Goal: Contribute content: Contribute content

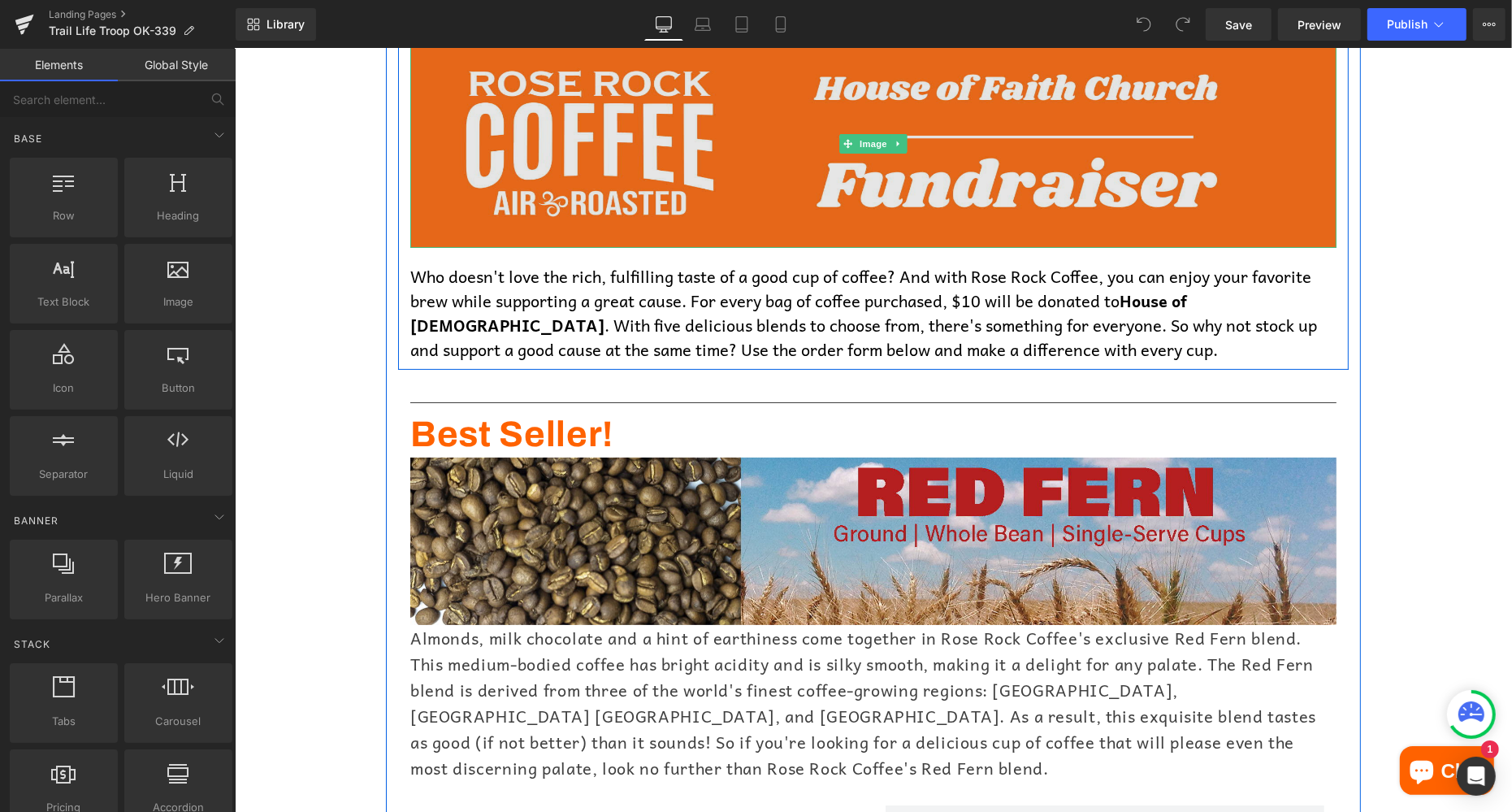
scroll to position [232, 0]
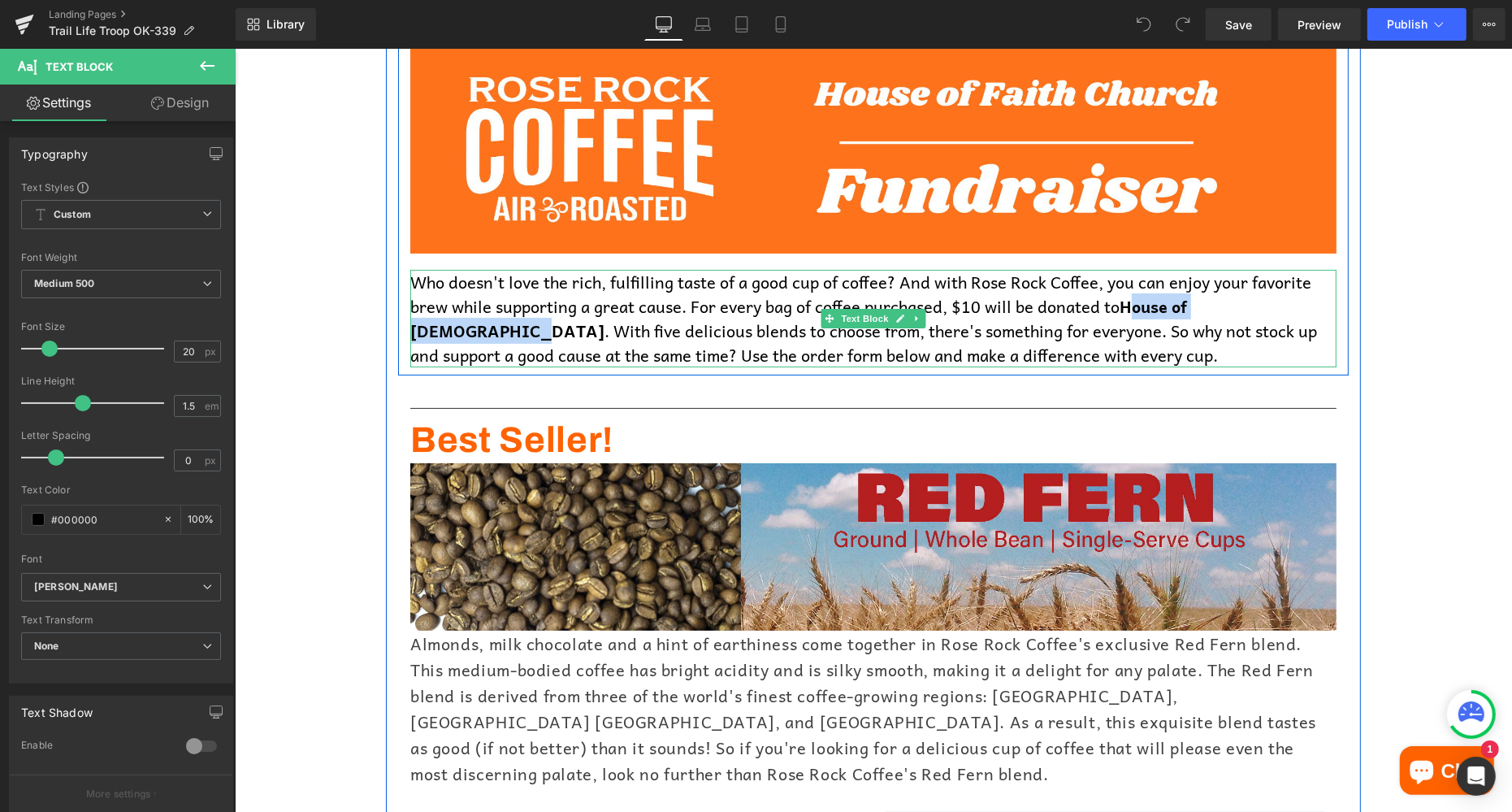
drag, startPoint x: 1127, startPoint y: 303, endPoint x: 1299, endPoint y: 304, distance: 172.0
click at [1299, 304] on p "Who doesn't love the rich, fulfilling taste of a good cup of coffee? And with R…" at bounding box center [872, 318] width 926 height 98
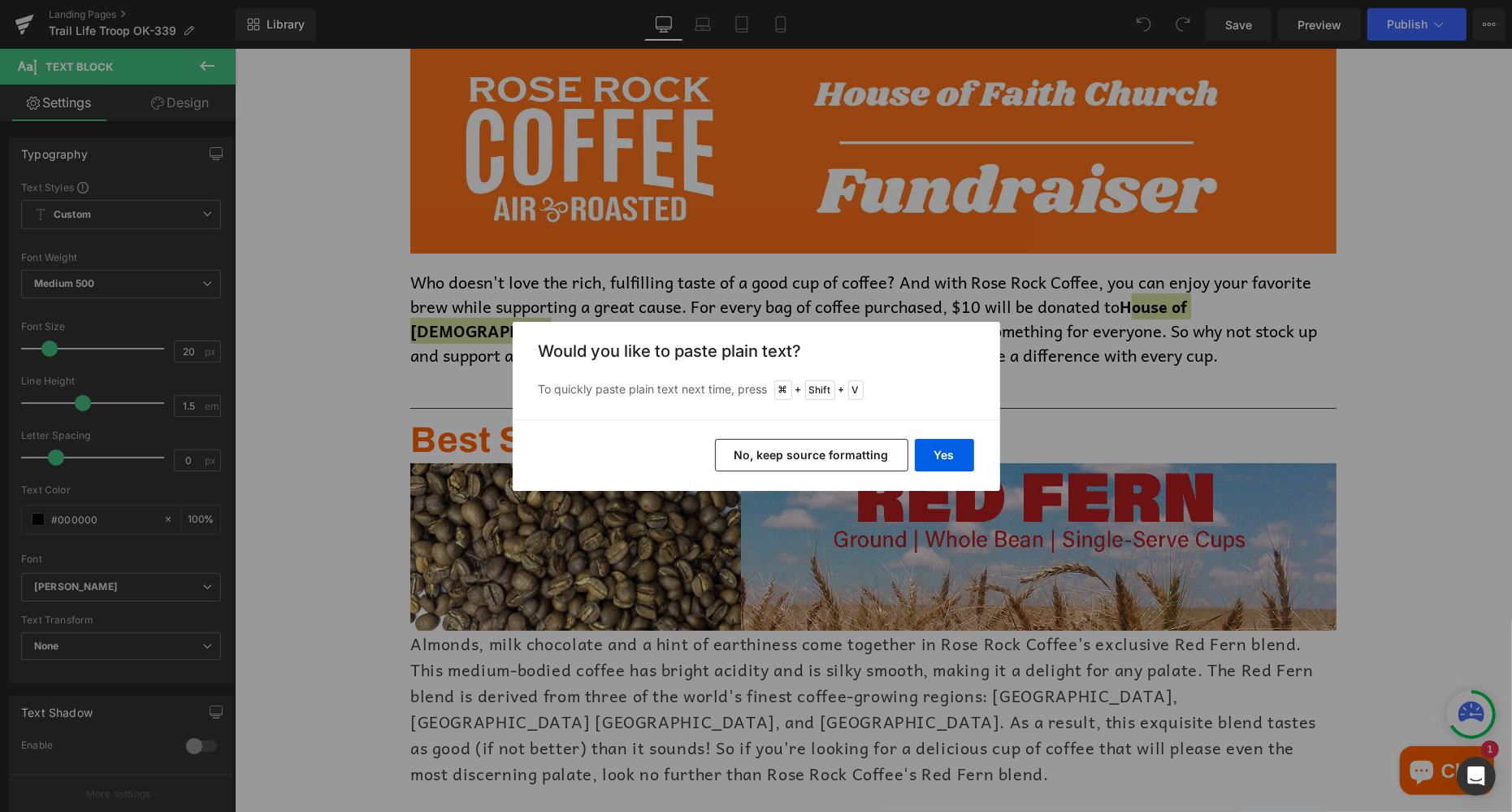
click at [901, 459] on button "No, keep source formatting" at bounding box center [812, 455] width 193 height 33
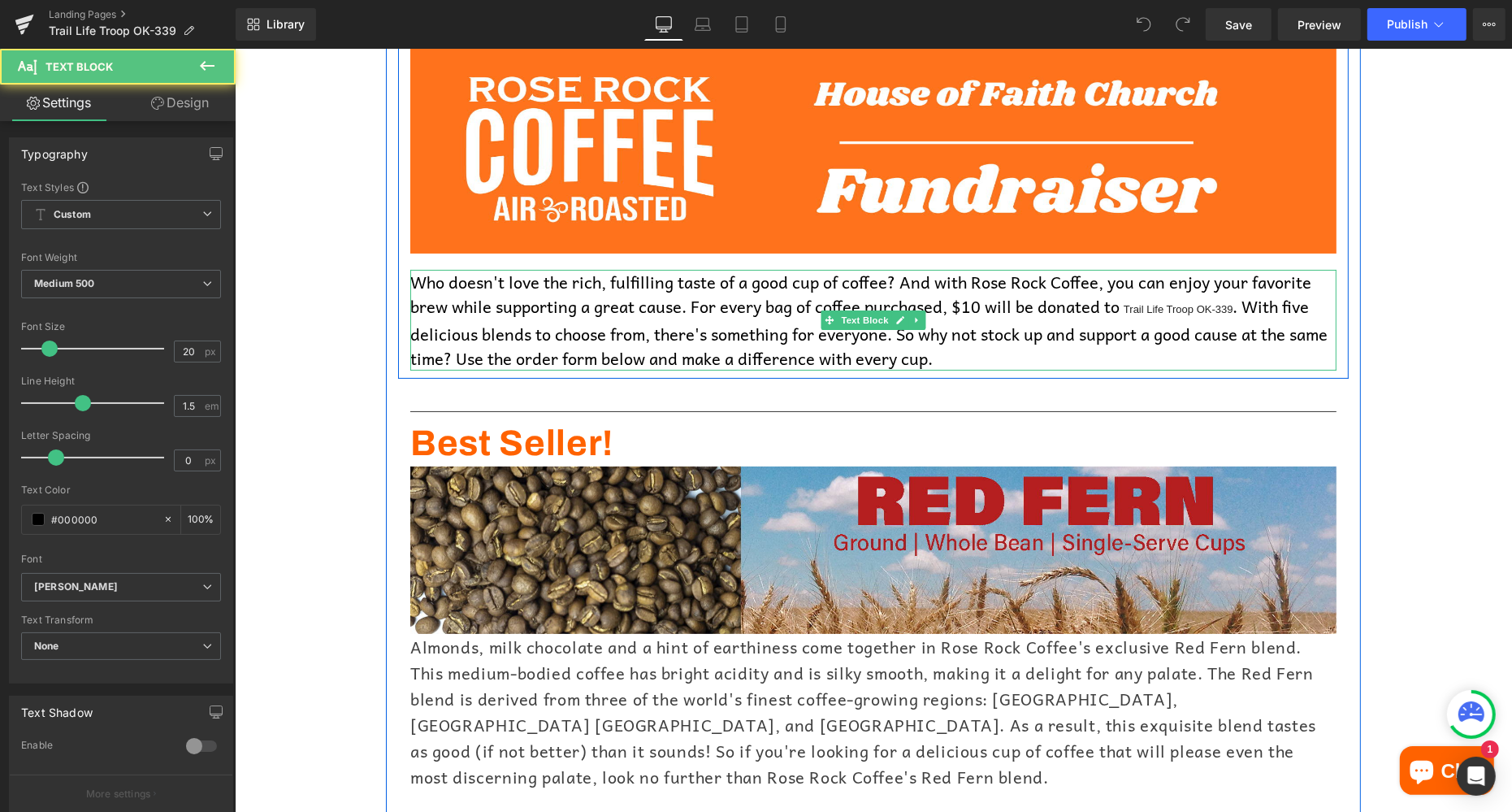
click at [1196, 311] on span "Trail Life Troop OK-339" at bounding box center [1177, 308] width 109 height 12
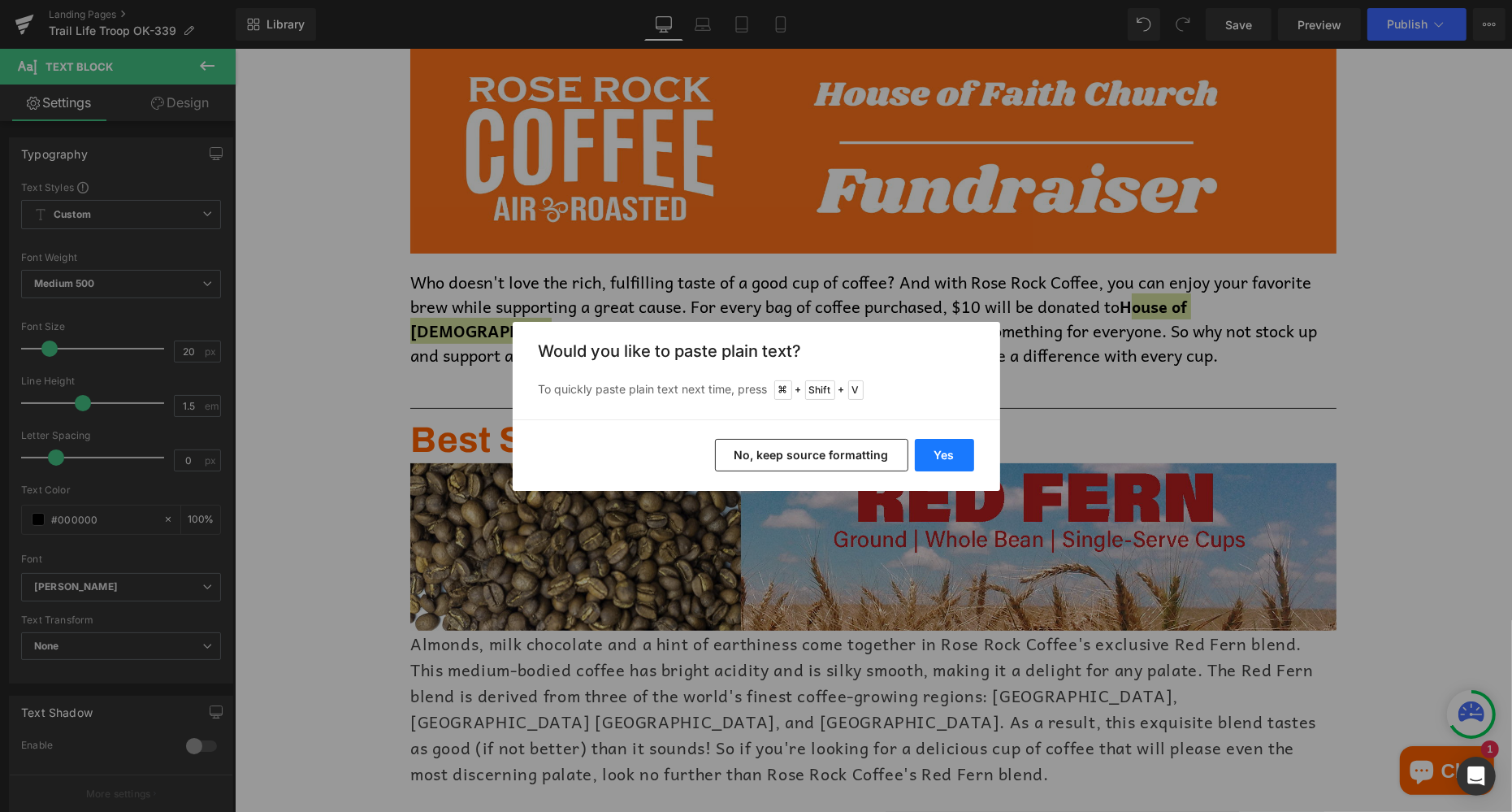
click at [936, 456] on button "Yes" at bounding box center [945, 455] width 59 height 33
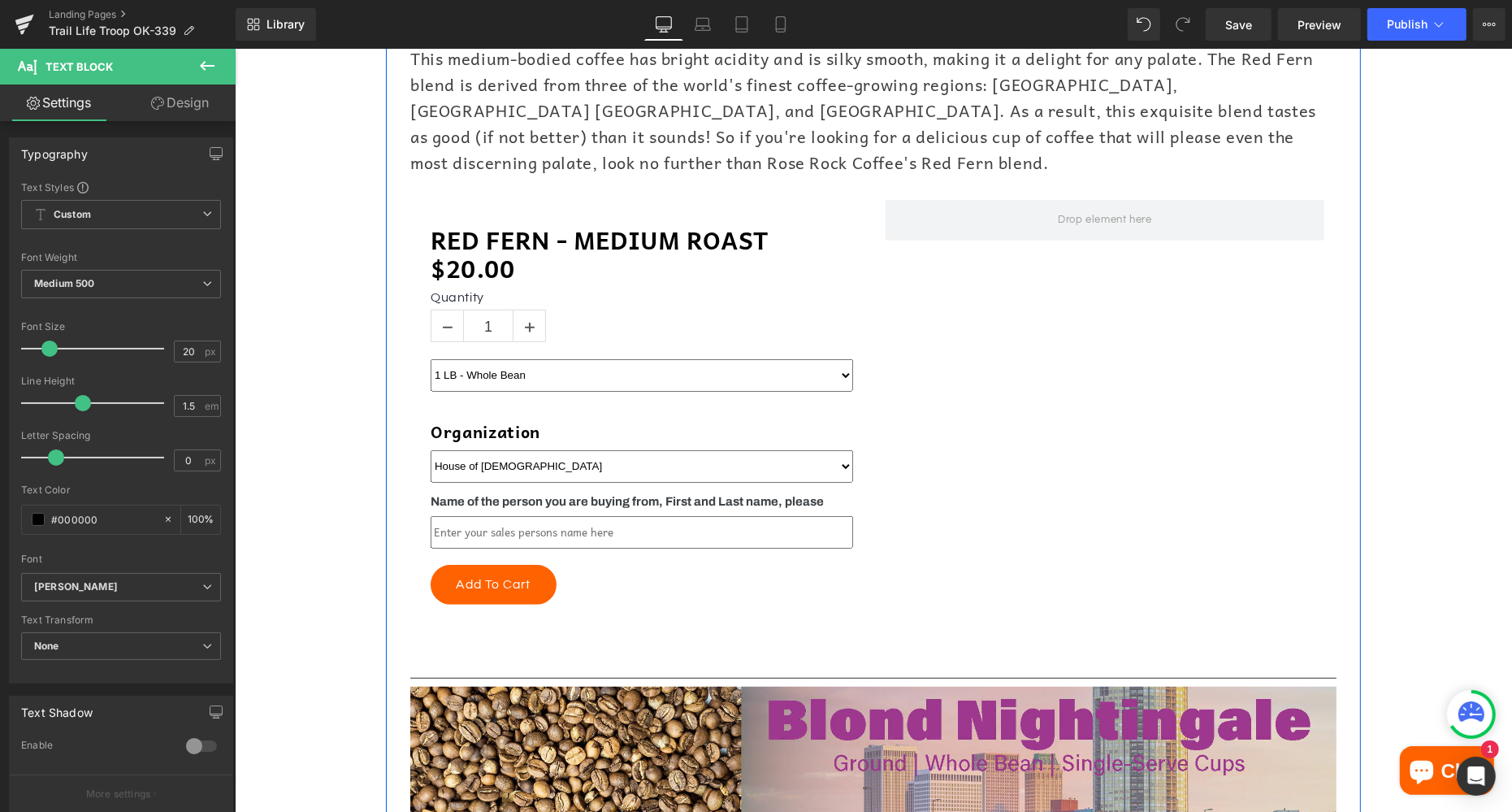
scroll to position [846, 0]
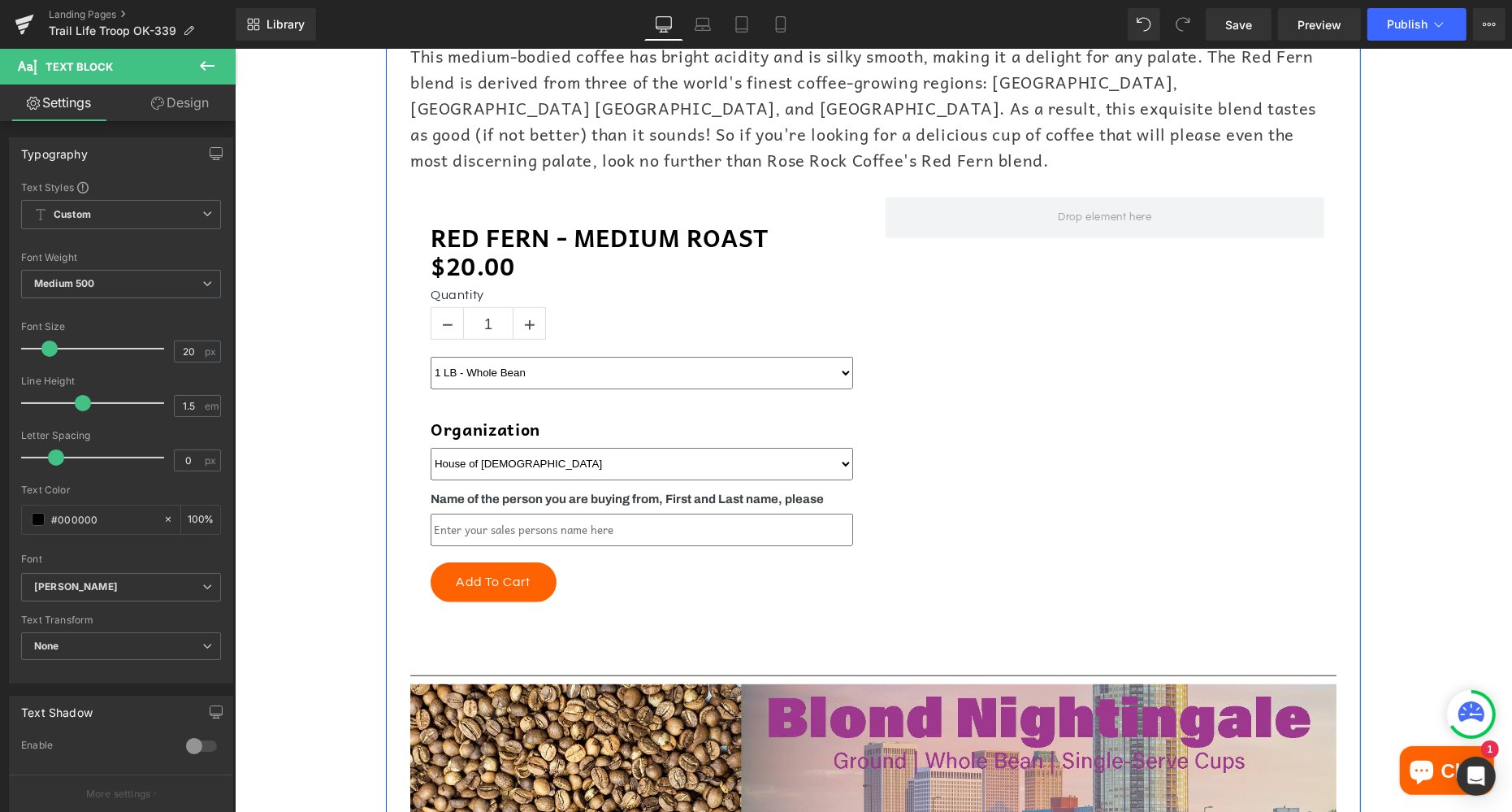
click at [586, 356] on select "1 LB - Whole Bean 1 LB - Ground 24 - Single Serve K Cups" at bounding box center [641, 372] width 422 height 33
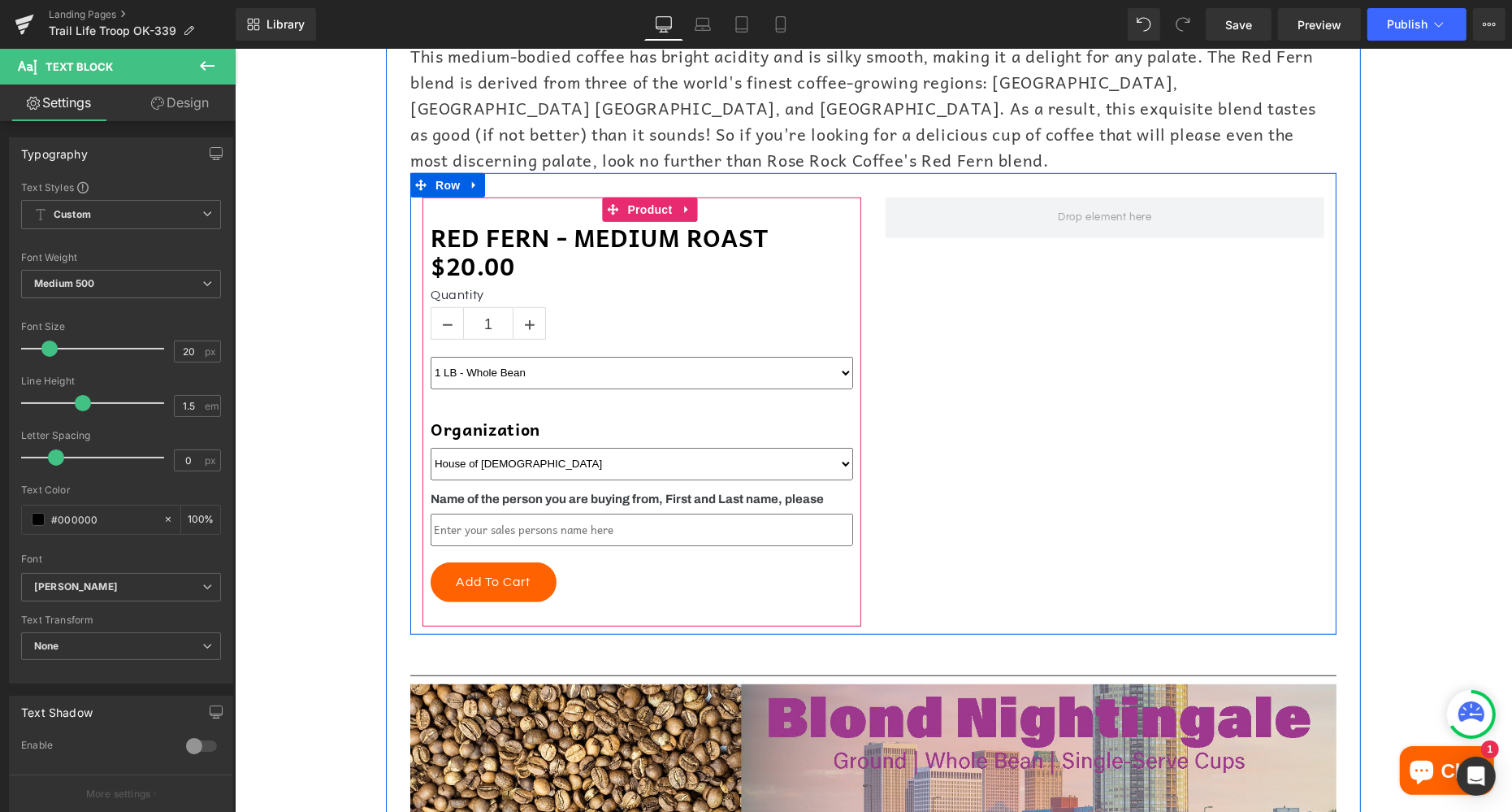
click at [510, 447] on select "House of [DEMOGRAPHIC_DATA]" at bounding box center [641, 463] width 422 height 33
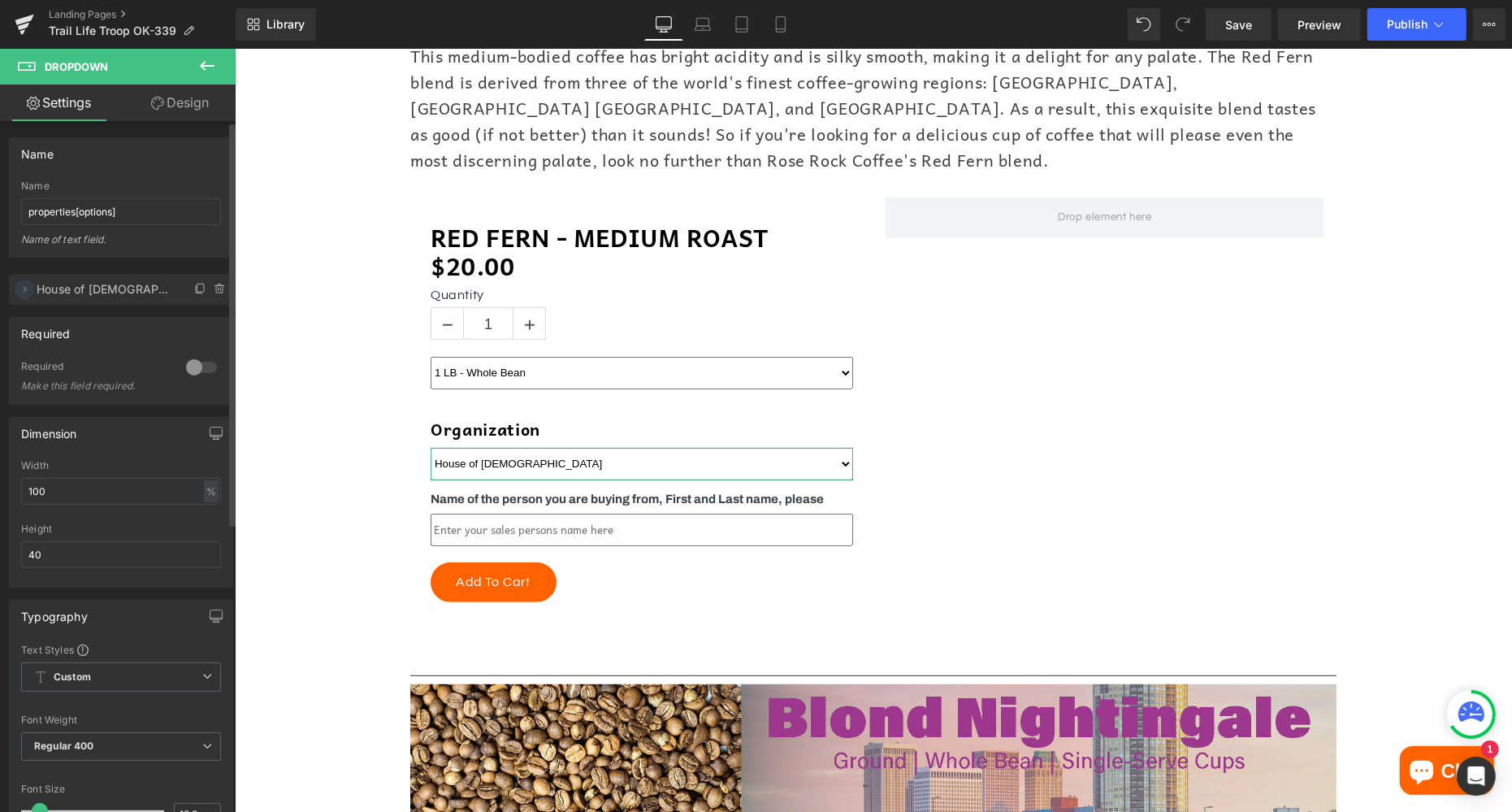
click at [24, 288] on icon at bounding box center [24, 289] width 13 height 13
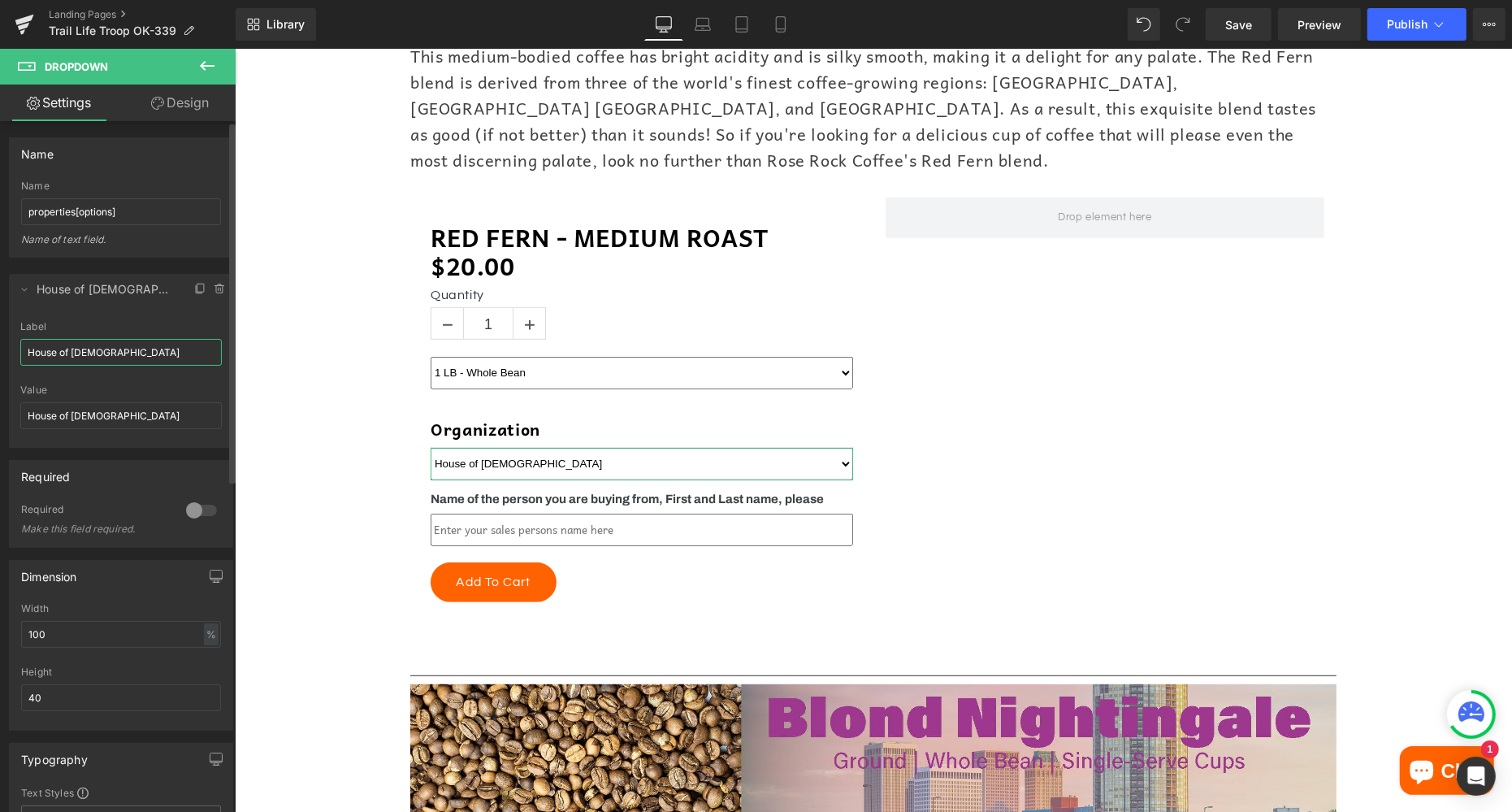
click at [72, 355] on input "House of [DEMOGRAPHIC_DATA]" at bounding box center [121, 352] width 201 height 27
paste input "Trail Life Troop OK-339"
type input "Trail Life Troop OK-339"
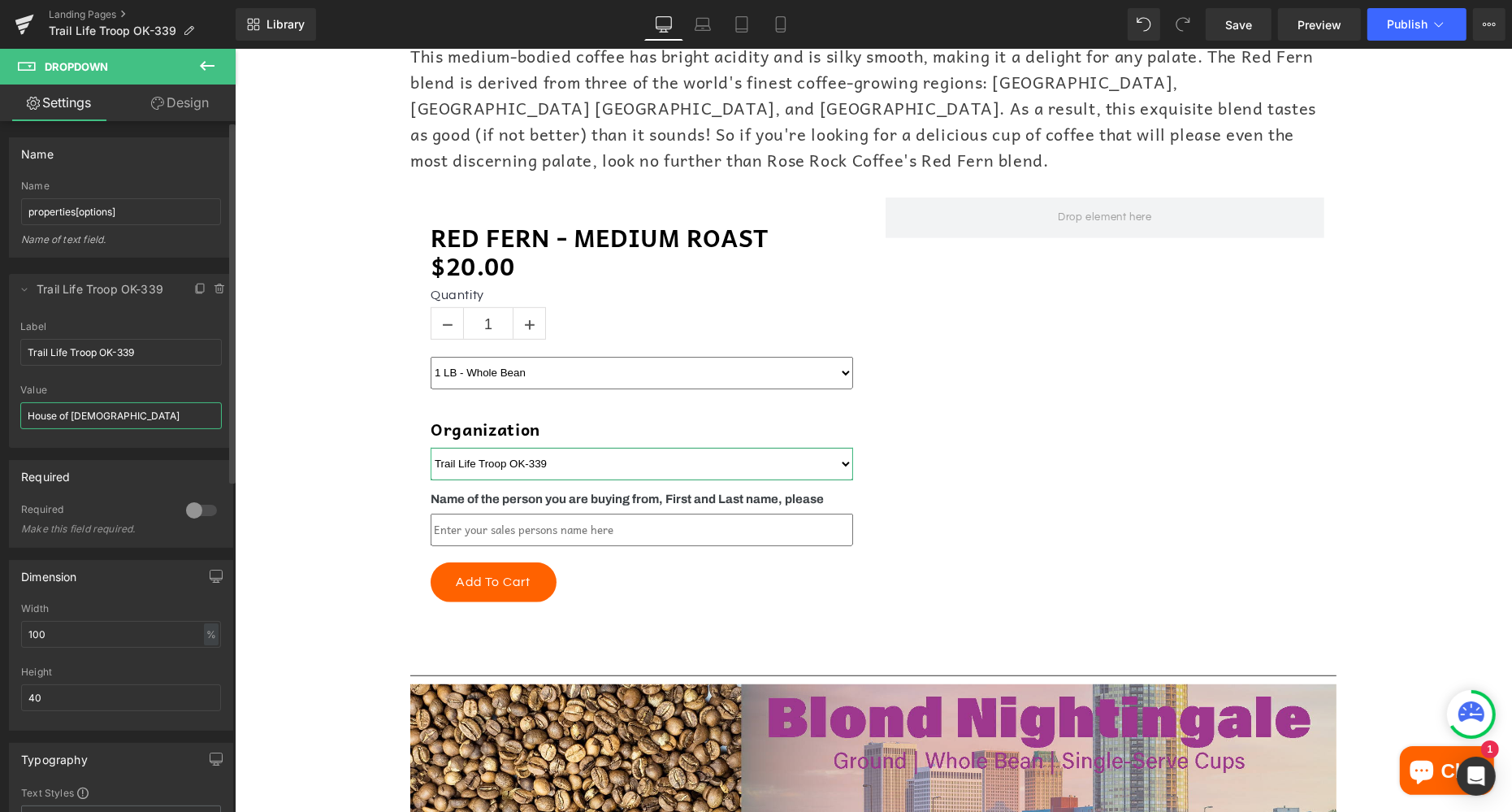
click at [94, 413] on input "House of [DEMOGRAPHIC_DATA]" at bounding box center [121, 415] width 201 height 27
paste input "Trail Life Troop OK-339"
type input "Trail Life Troop OK-339"
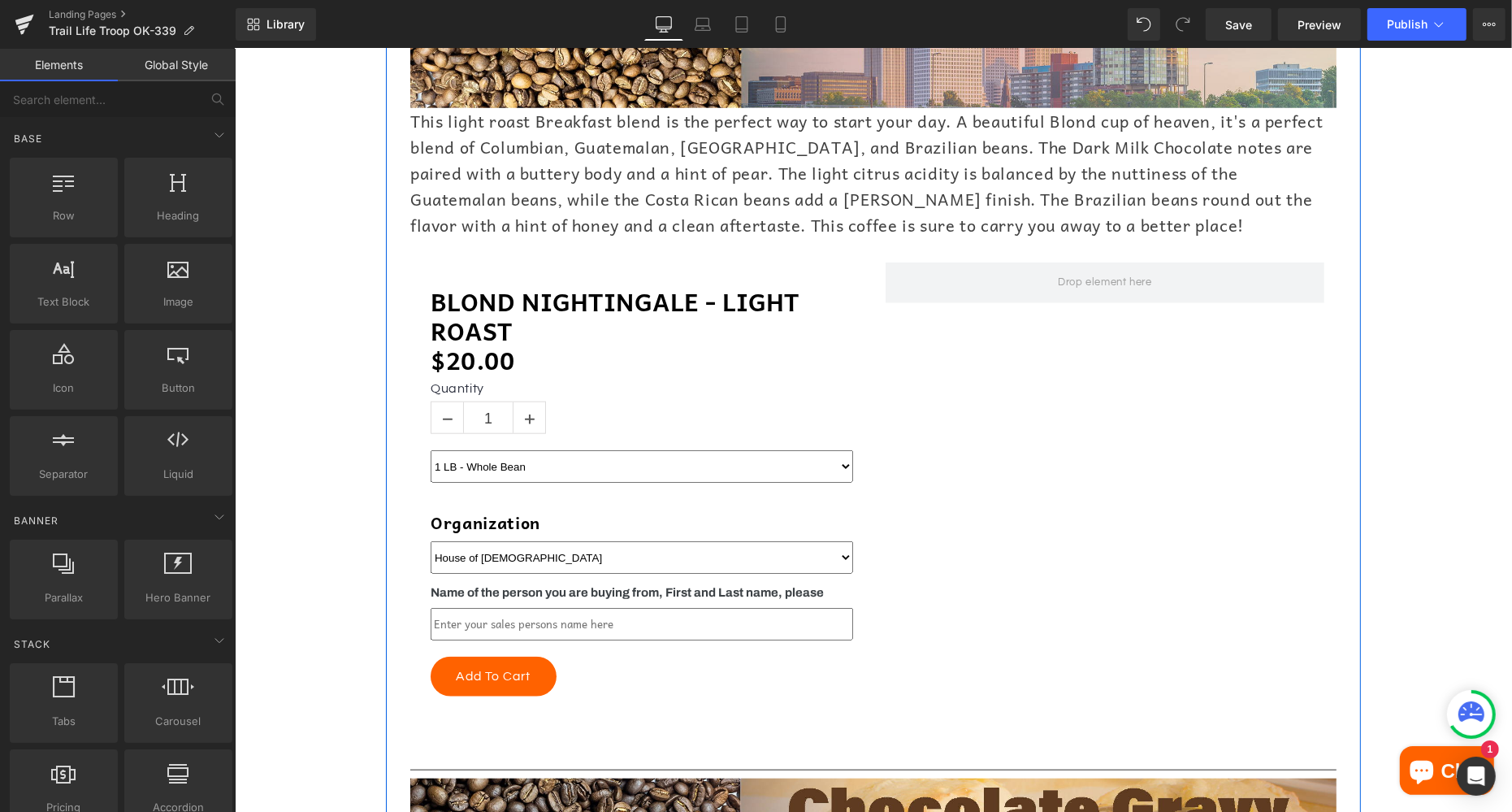
scroll to position [1606, 0]
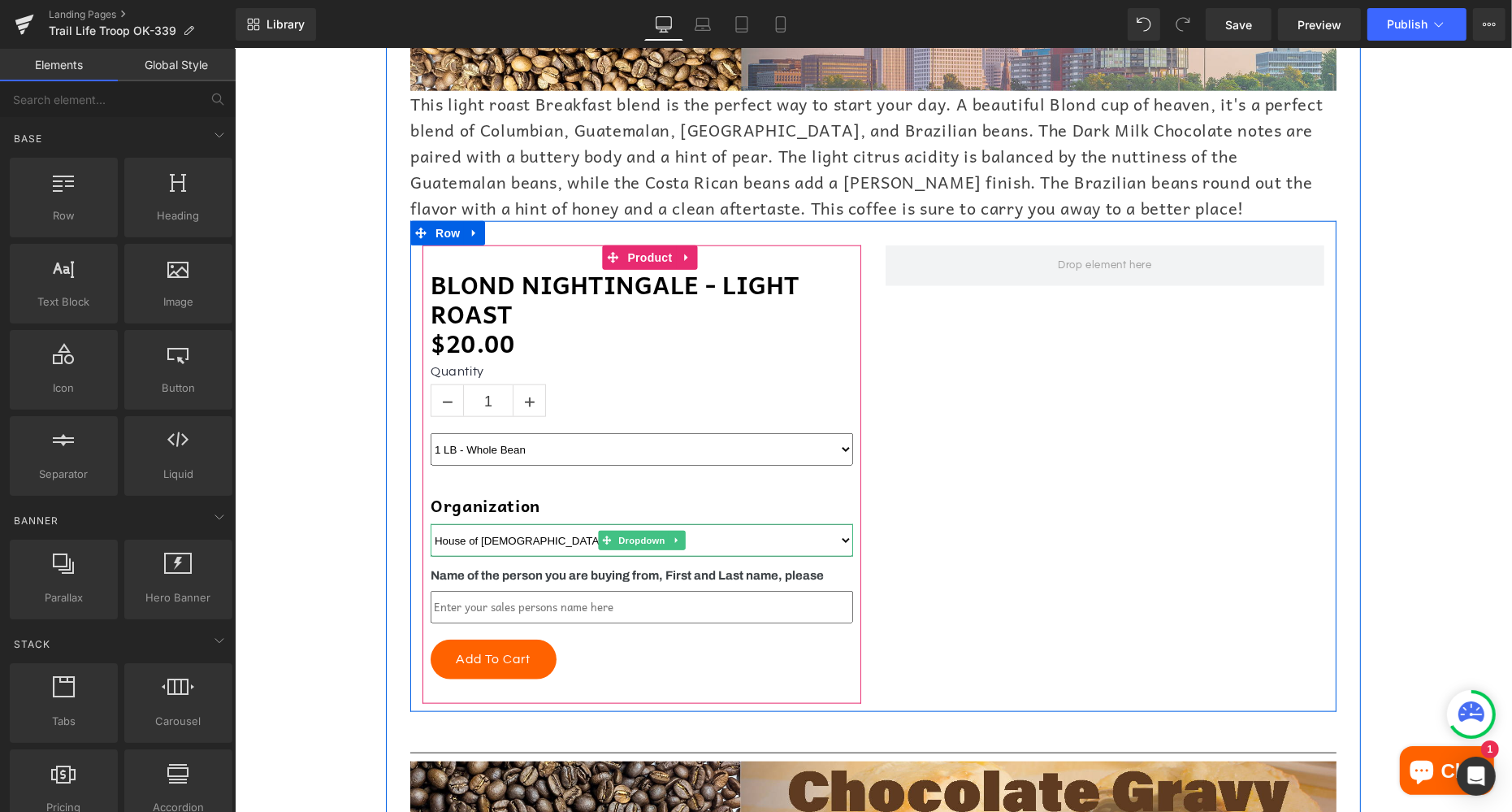
click at [531, 524] on select "House of [DEMOGRAPHIC_DATA]" at bounding box center [641, 540] width 422 height 33
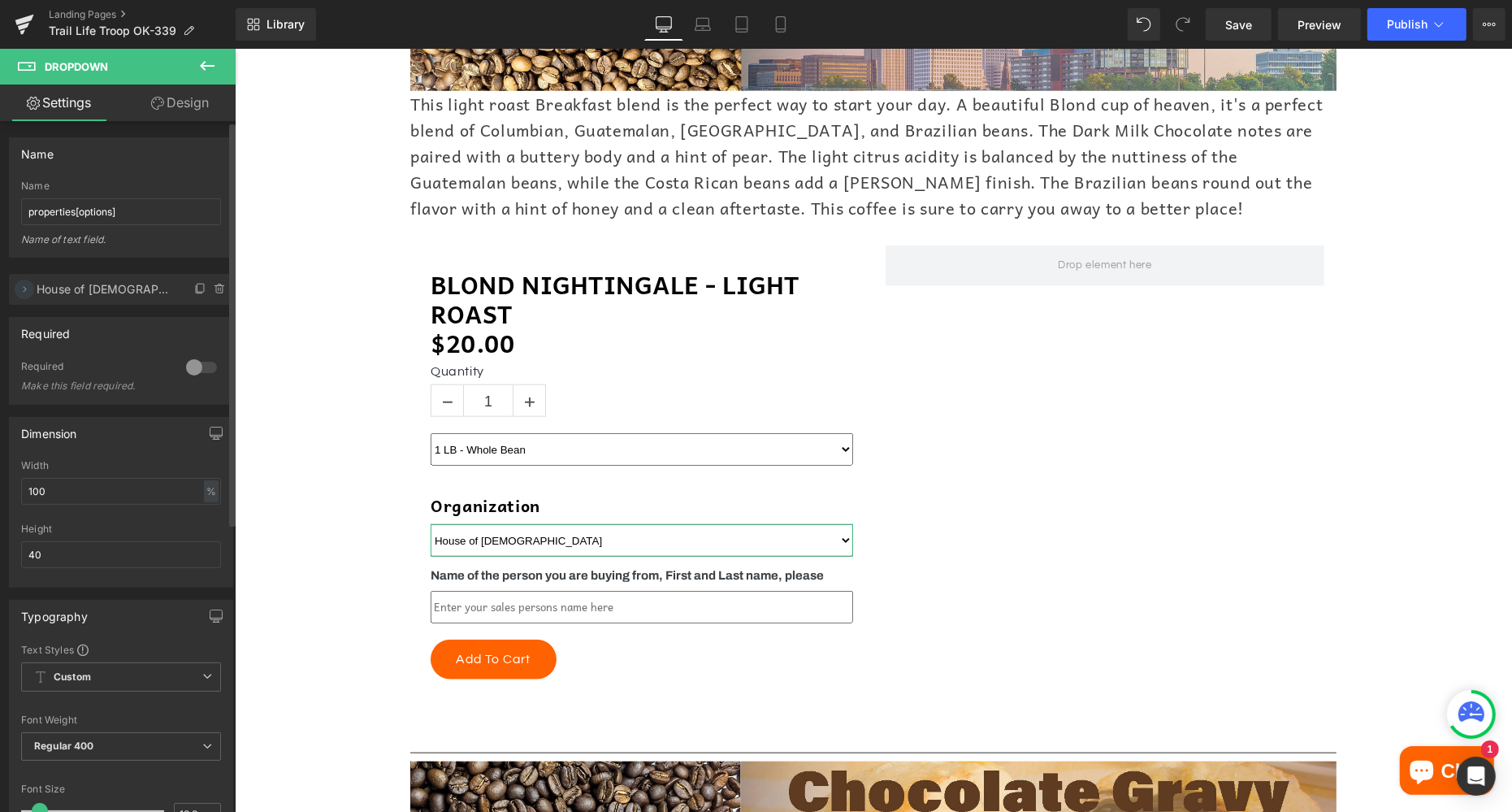
click at [26, 288] on icon at bounding box center [24, 289] width 13 height 13
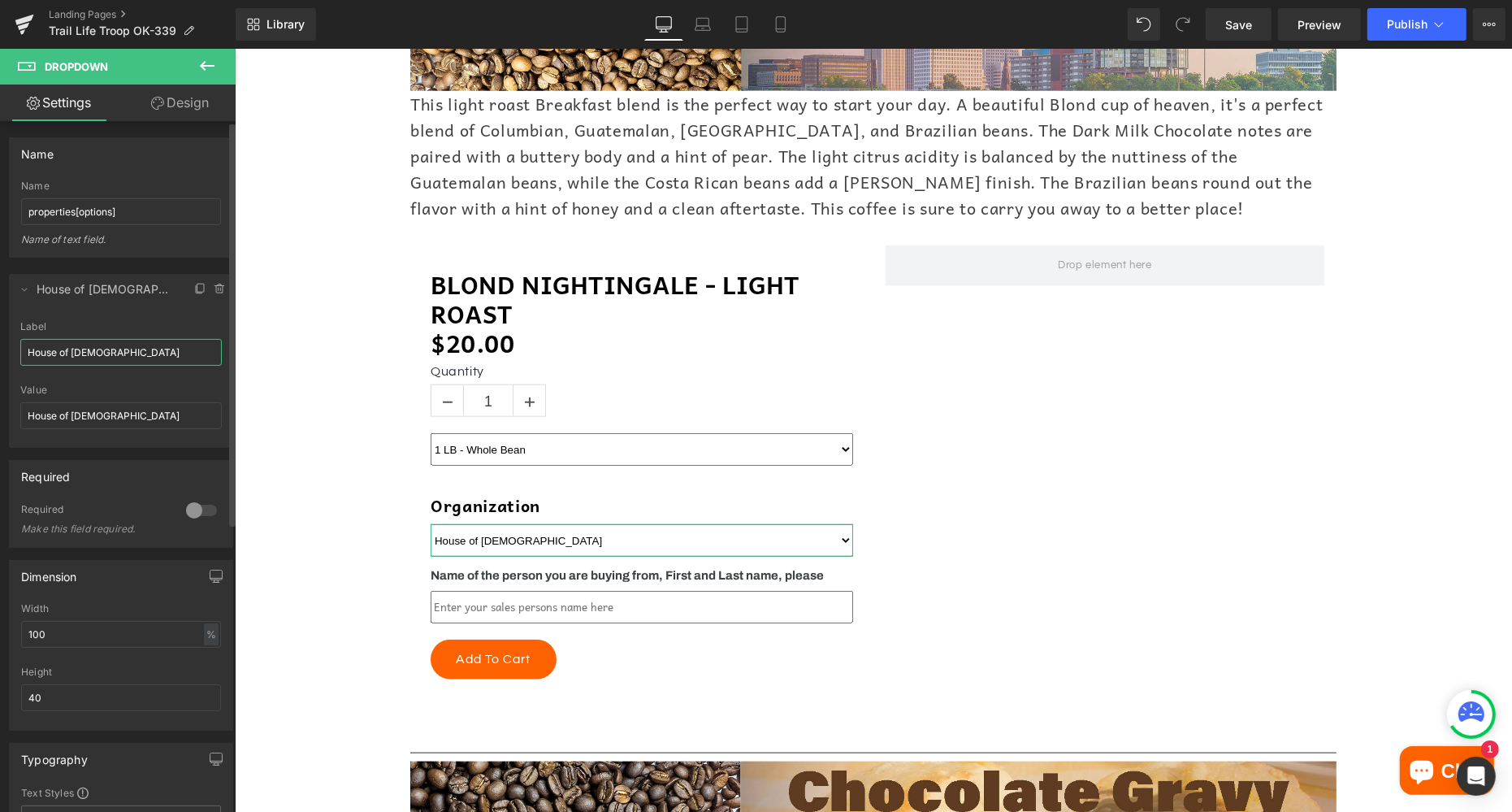
click at [73, 353] on input "House of [DEMOGRAPHIC_DATA]" at bounding box center [121, 352] width 201 height 27
paste input "Trail Life Troop OK-339"
type input "Trail Life Troop OK-339"
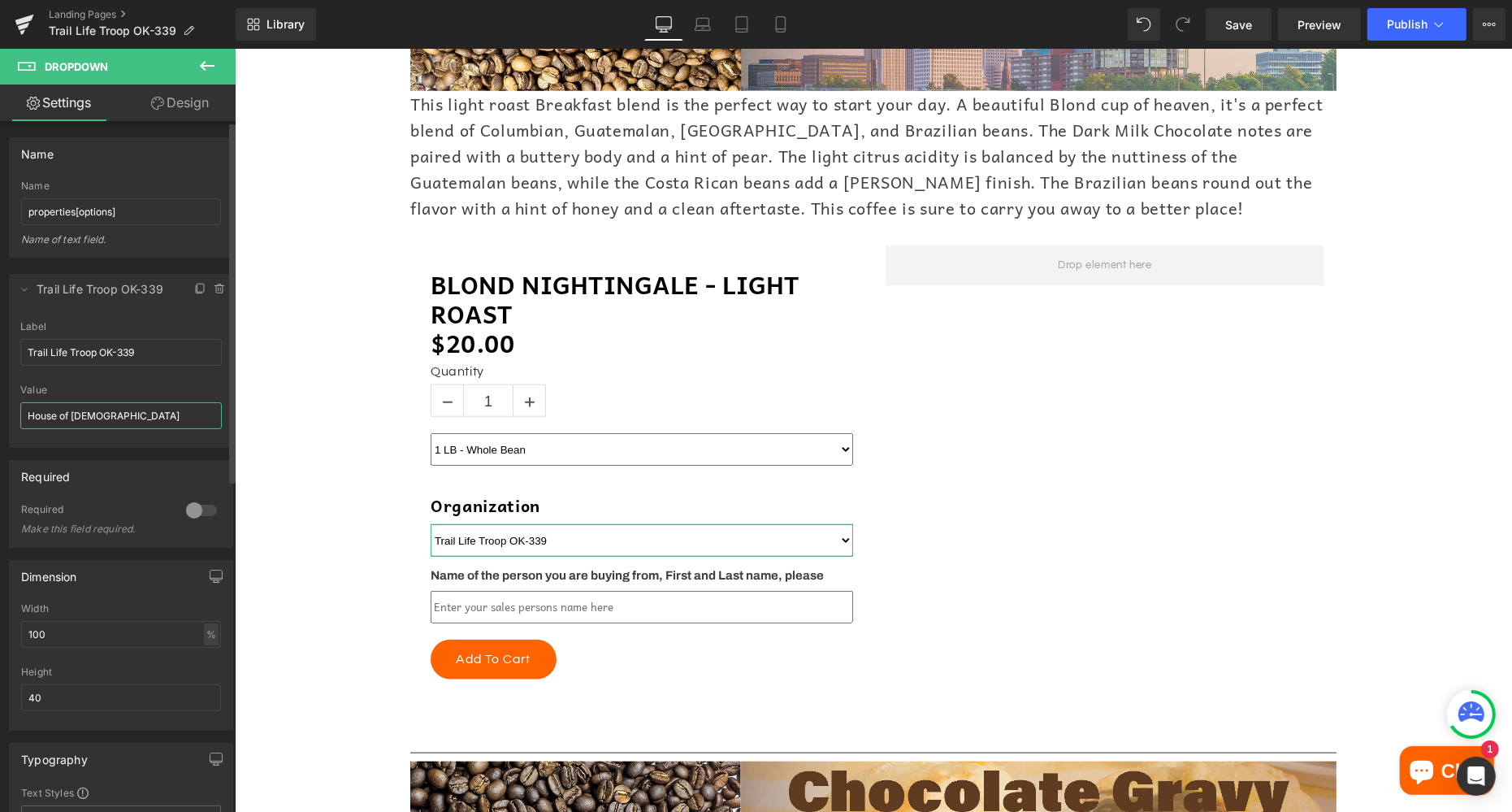
click at [89, 410] on input "House of [DEMOGRAPHIC_DATA]" at bounding box center [121, 415] width 201 height 27
paste input "Trail Life Troop OK-339"
type input "Trail Life Troop OK-339"
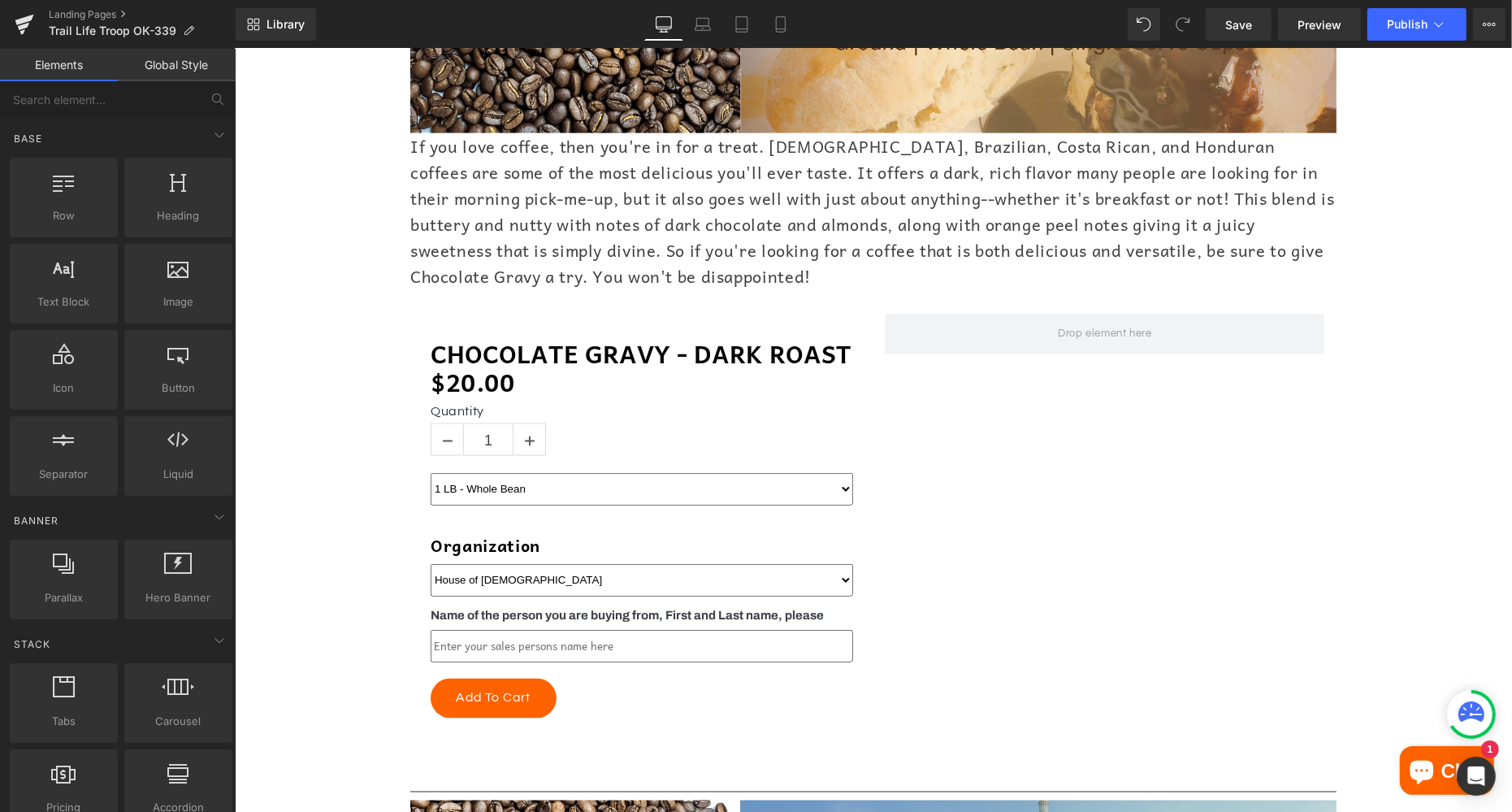
scroll to position [2405, 0]
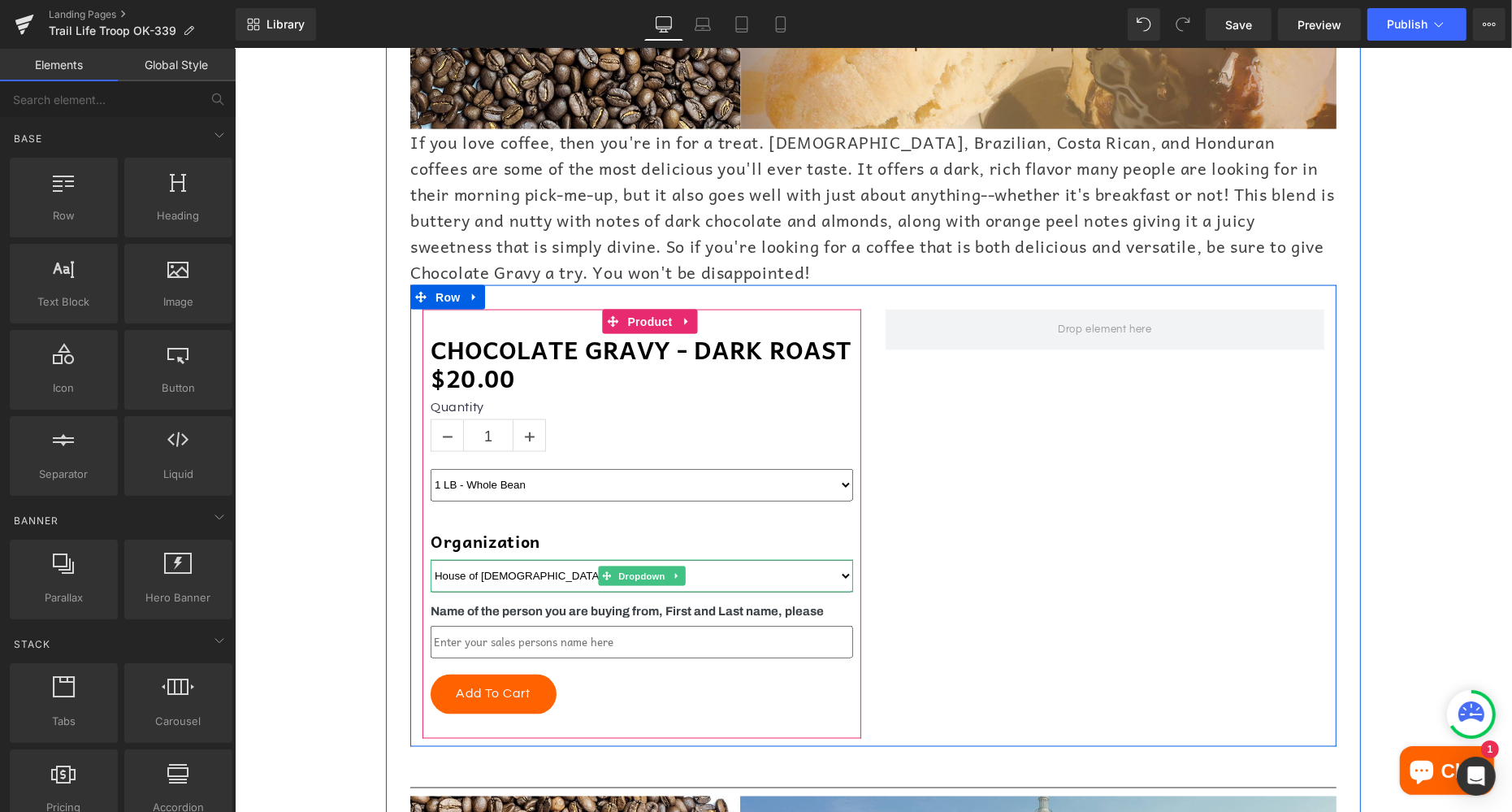
click at [460, 559] on select "House of [DEMOGRAPHIC_DATA]" at bounding box center [641, 575] width 422 height 33
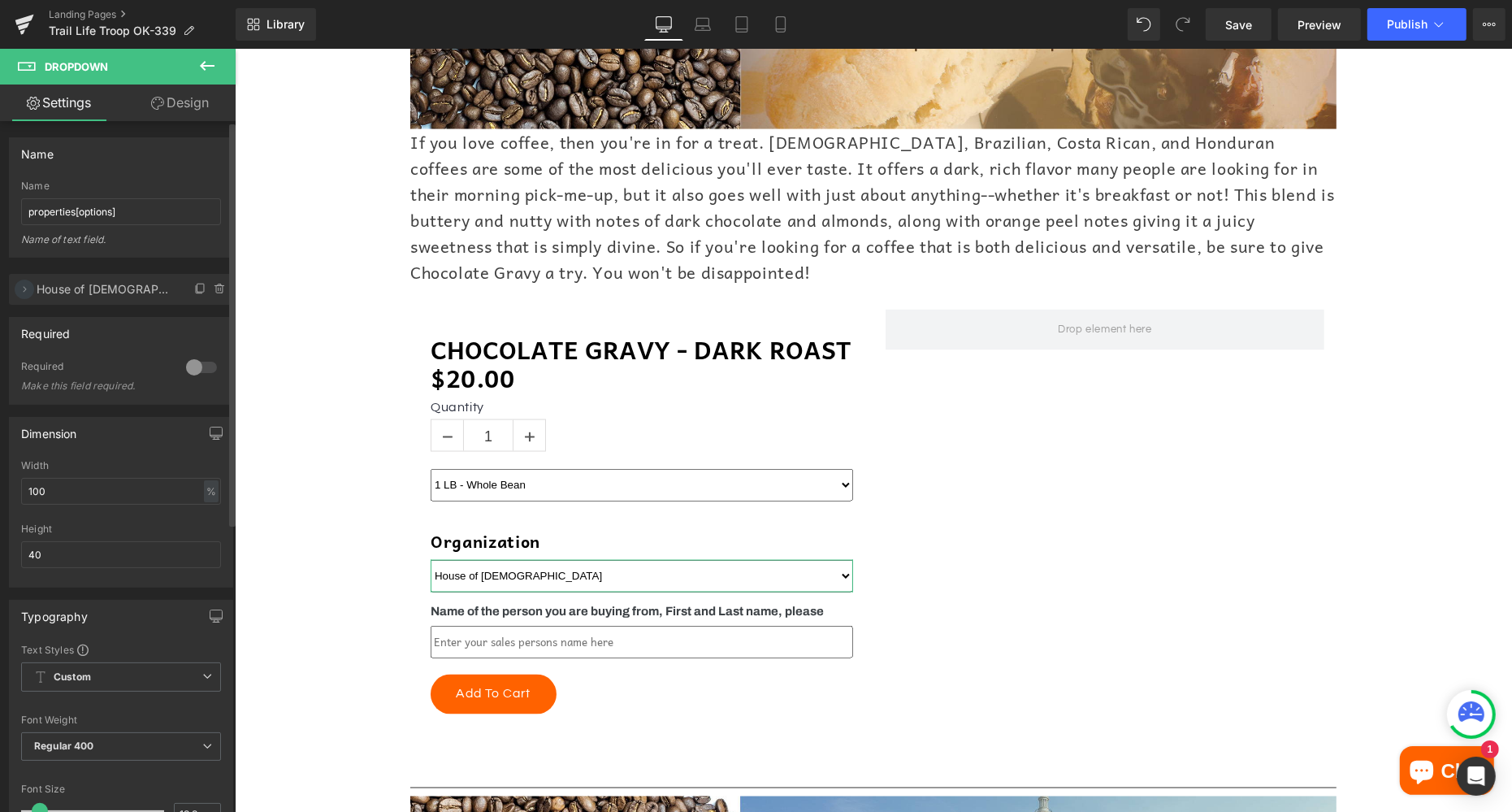
click at [22, 287] on icon at bounding box center [24, 289] width 13 height 13
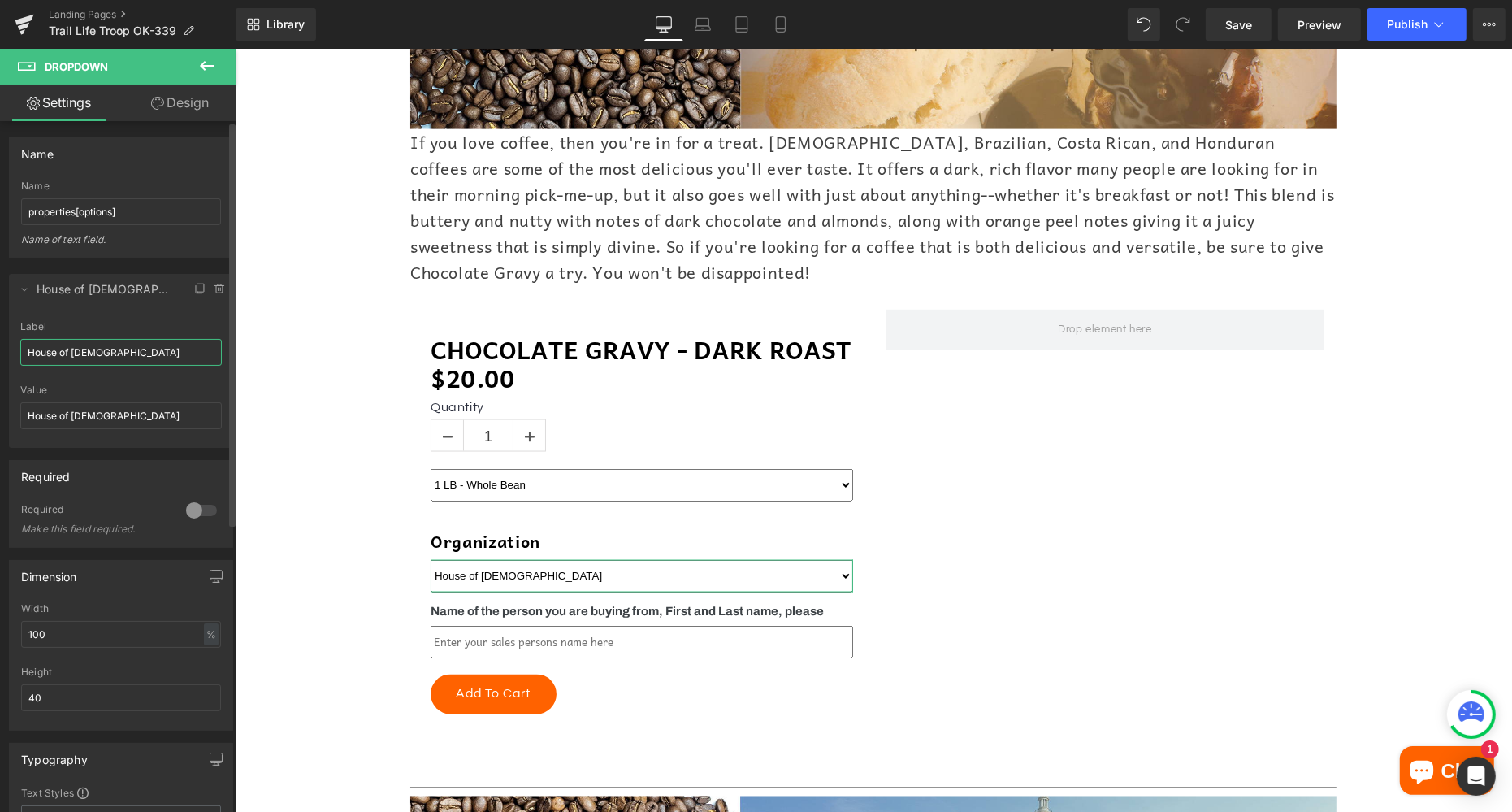
click at [90, 353] on input "House of [DEMOGRAPHIC_DATA]" at bounding box center [121, 352] width 201 height 27
paste input "Trail Life Troop OK-339"
type input "Trail Life Troop OK-339"
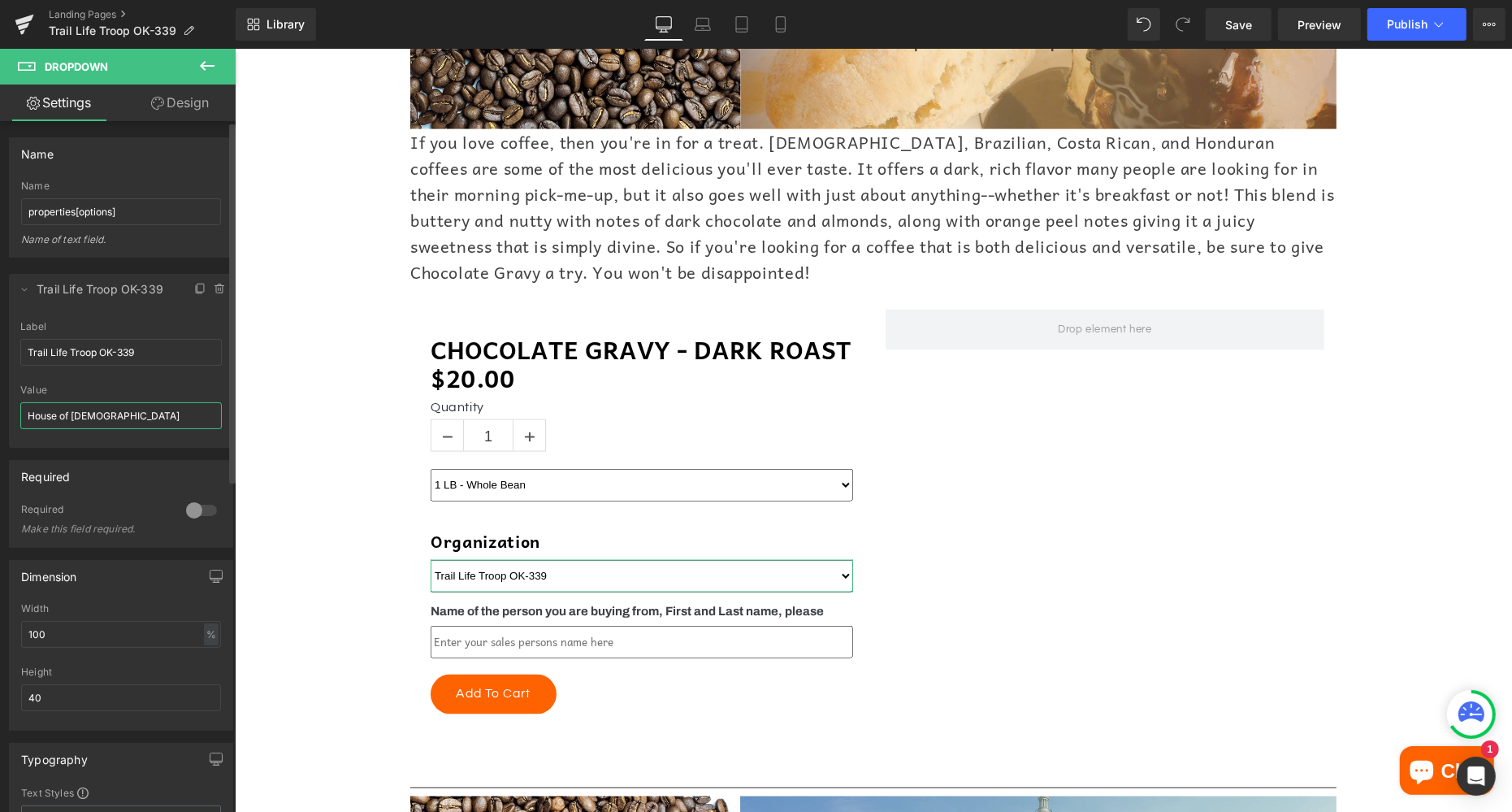
click at [91, 416] on input "House of [DEMOGRAPHIC_DATA]" at bounding box center [121, 415] width 201 height 27
paste input "Trail Life Troop OK-339"
type input "Trail Life Troop OK-339"
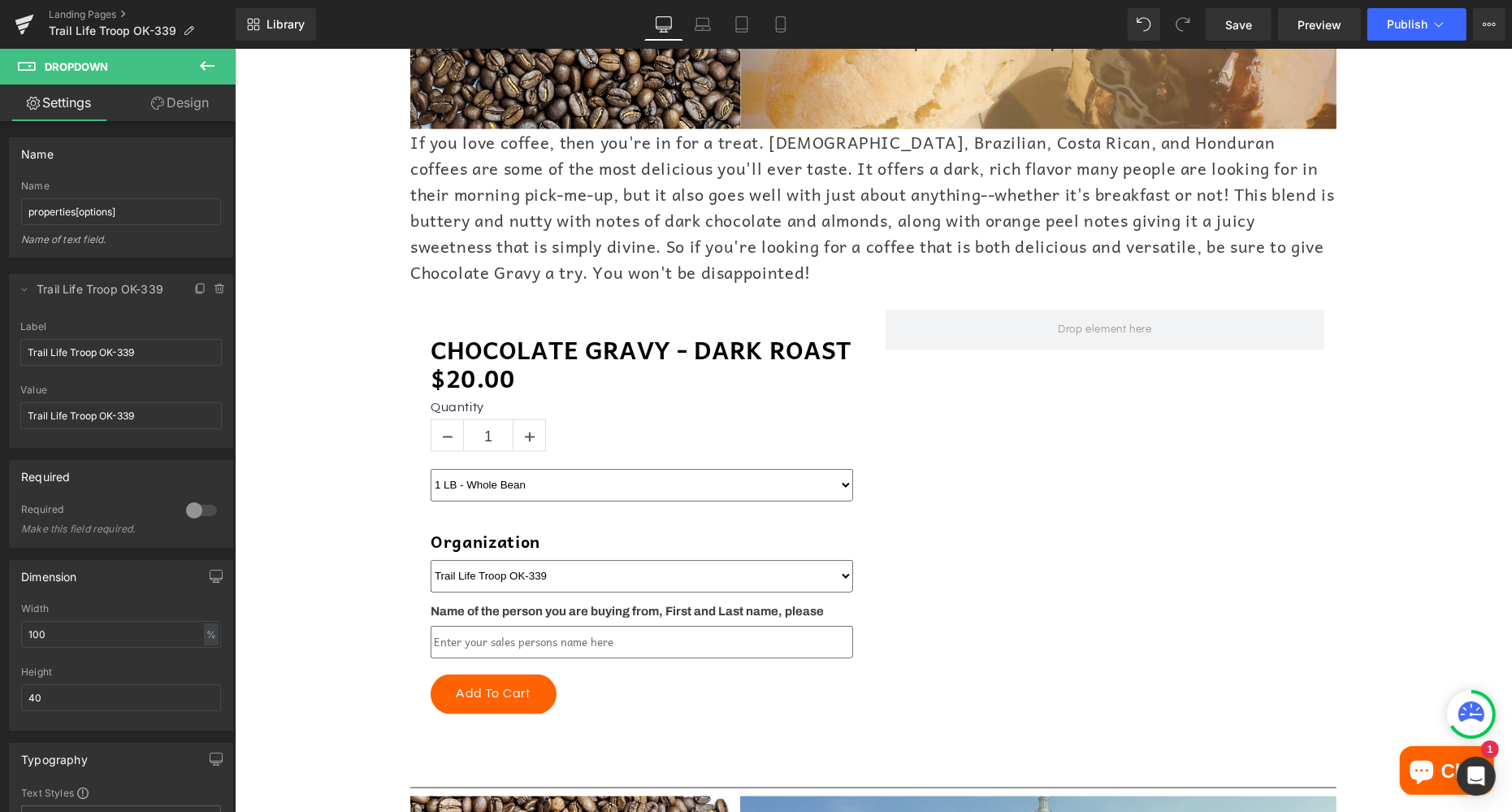
click at [259, 424] on div "Online Order Form Heading Image Who doesn't love the rich, fulfilling taste of …" at bounding box center [872, 211] width 1277 height 4873
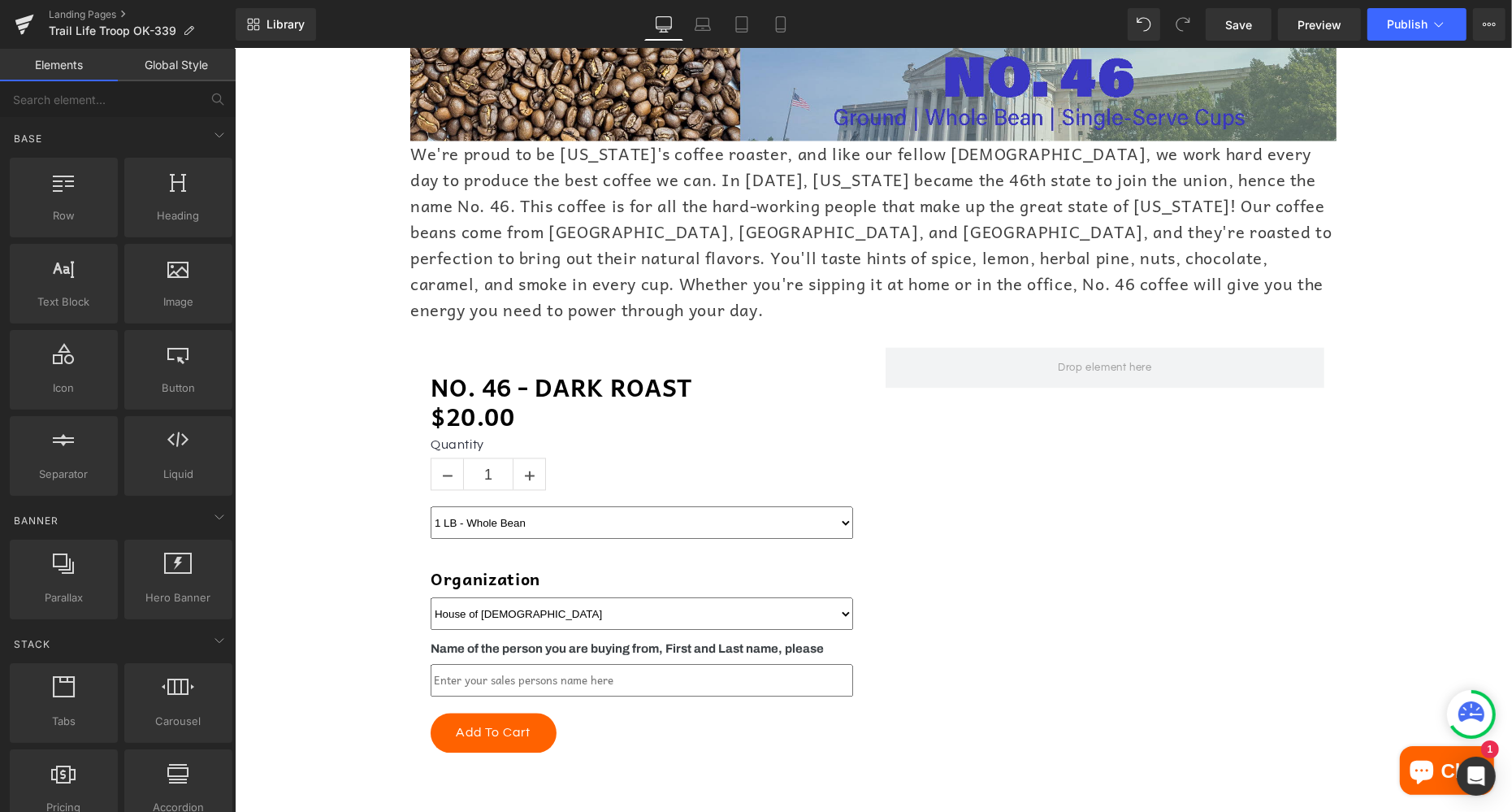
scroll to position [3261, 0]
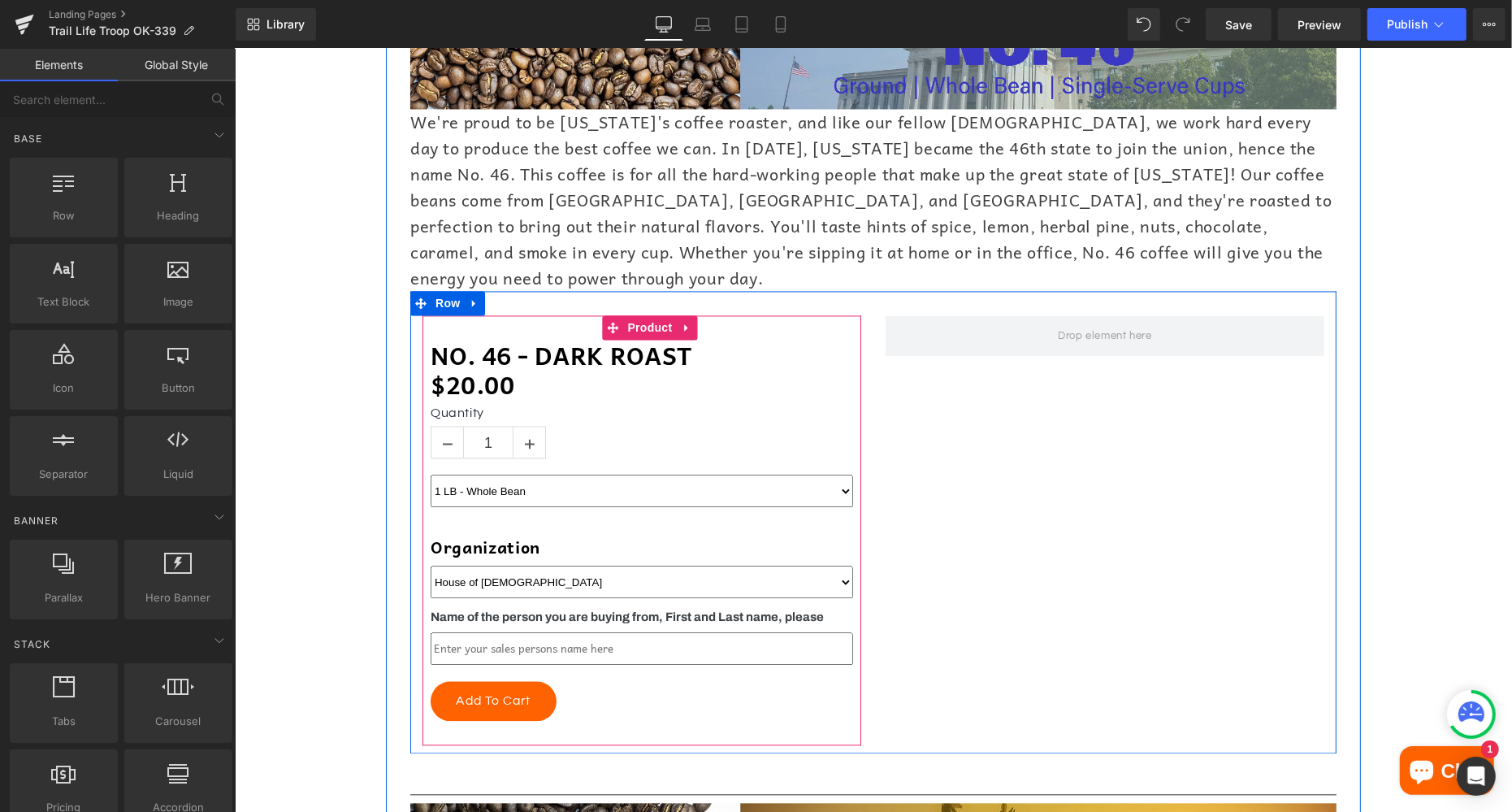
click at [469, 565] on select "House of [DEMOGRAPHIC_DATA]" at bounding box center [641, 581] width 422 height 33
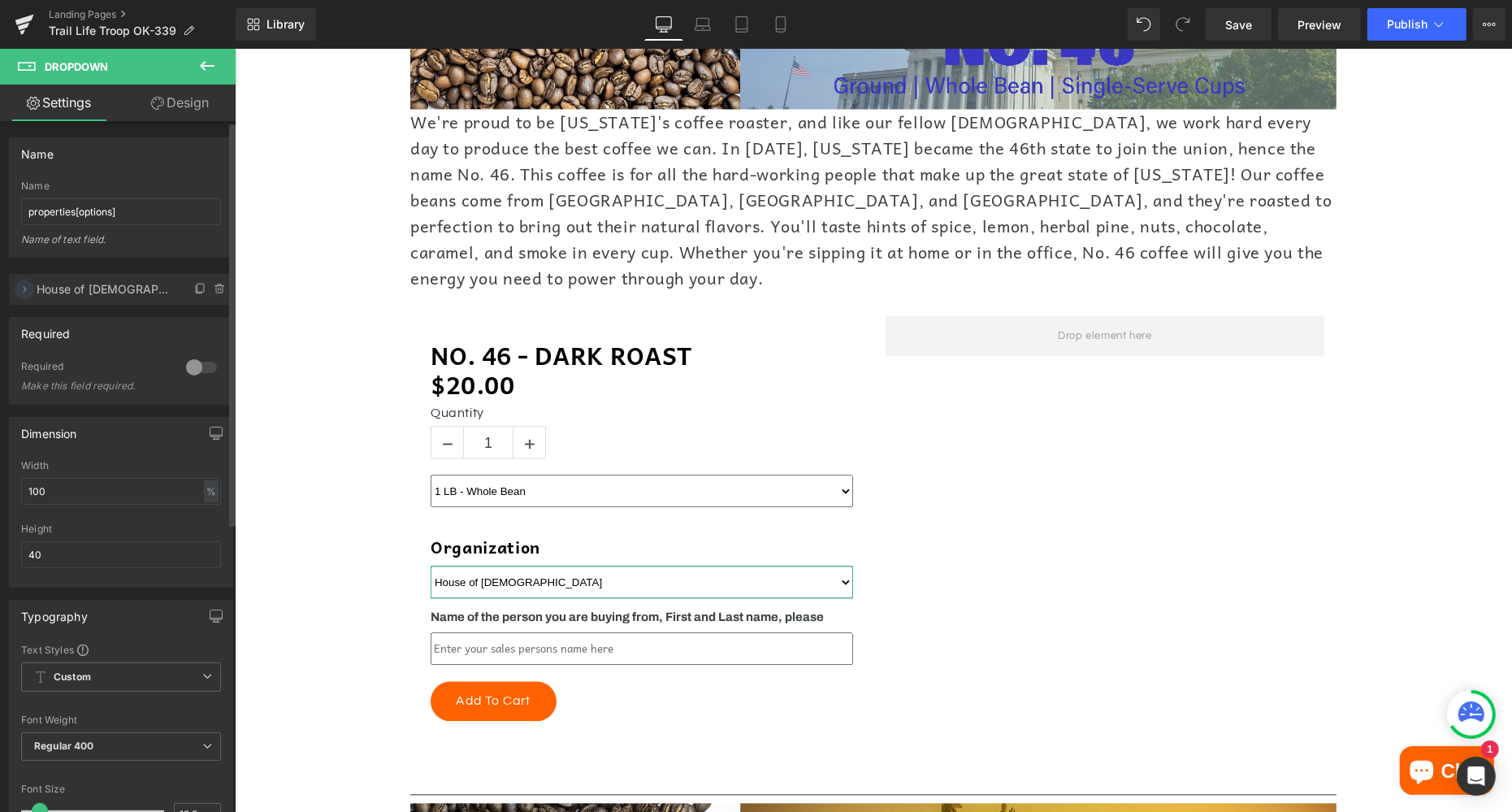
click at [23, 287] on icon at bounding box center [24, 289] width 13 height 13
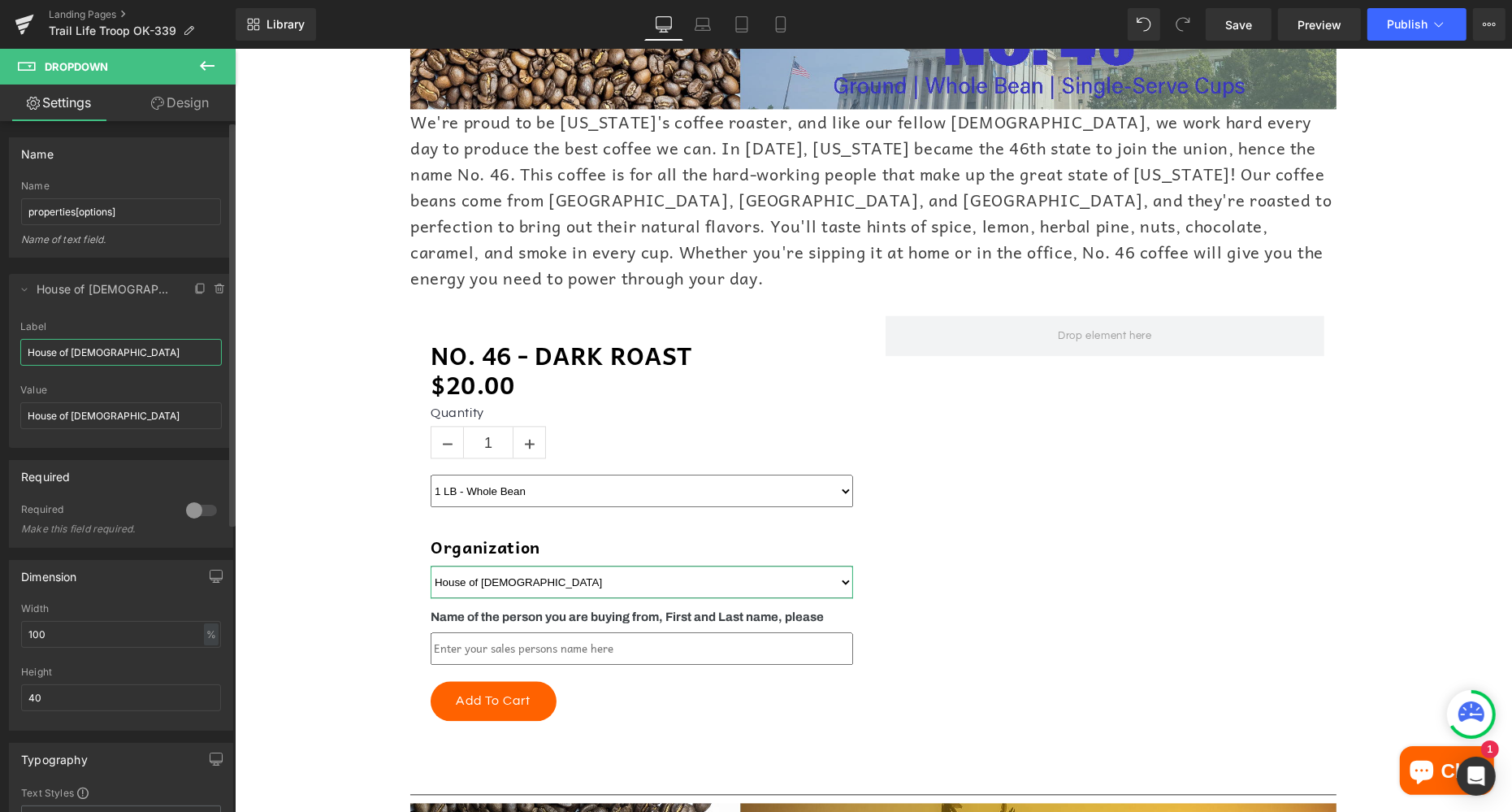
click at [90, 348] on input "House of [DEMOGRAPHIC_DATA]" at bounding box center [121, 352] width 201 height 27
paste input "Trail Life Troop OK-339"
type input "Trail Life Troop OK-339"
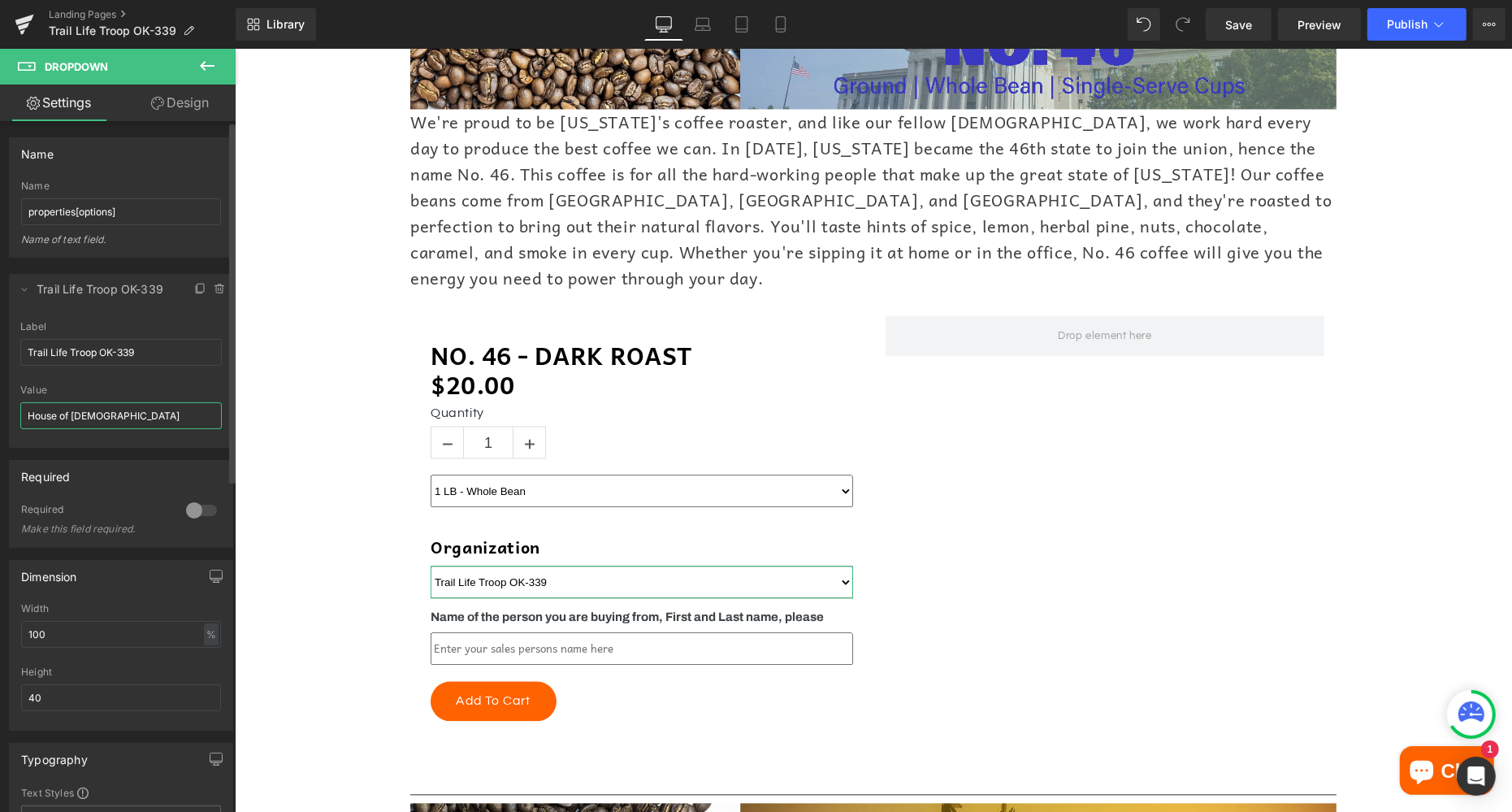
click at [91, 411] on input "House of [DEMOGRAPHIC_DATA]" at bounding box center [121, 415] width 201 height 27
paste input "Trail Life Troop OK-339"
type input "Trail Life Troop OK-339"
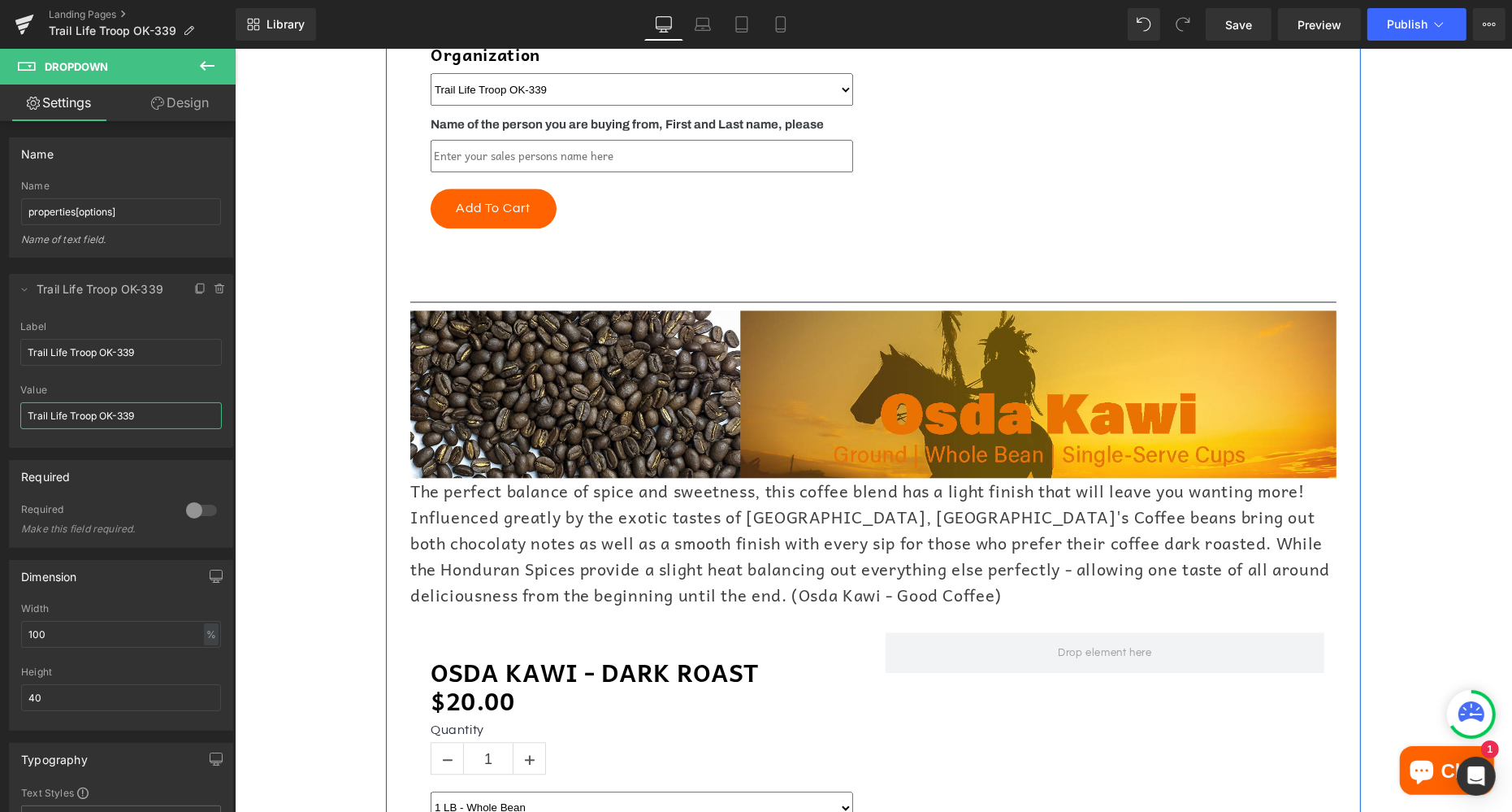
scroll to position [3824, 0]
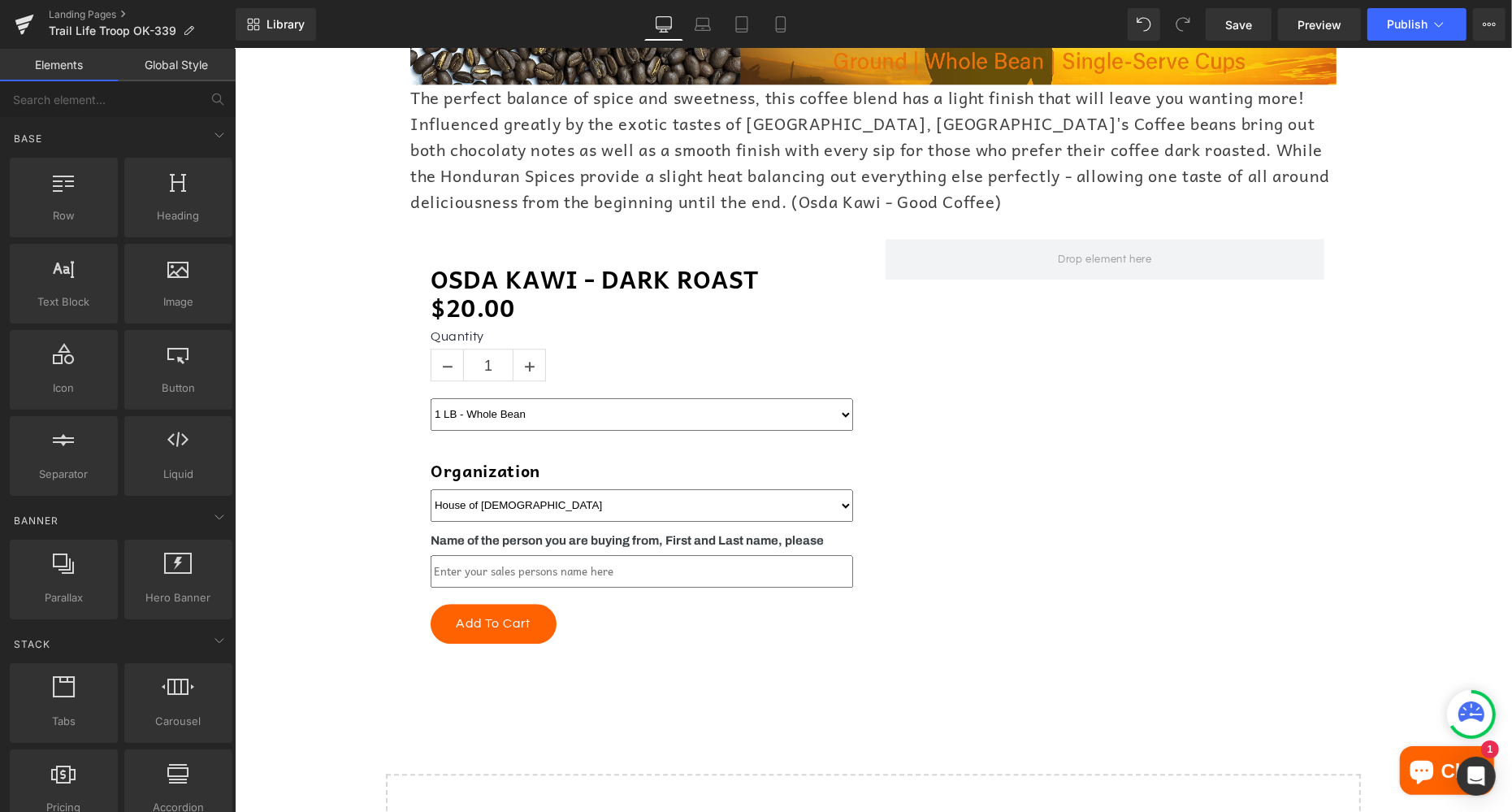
scroll to position [4167, 0]
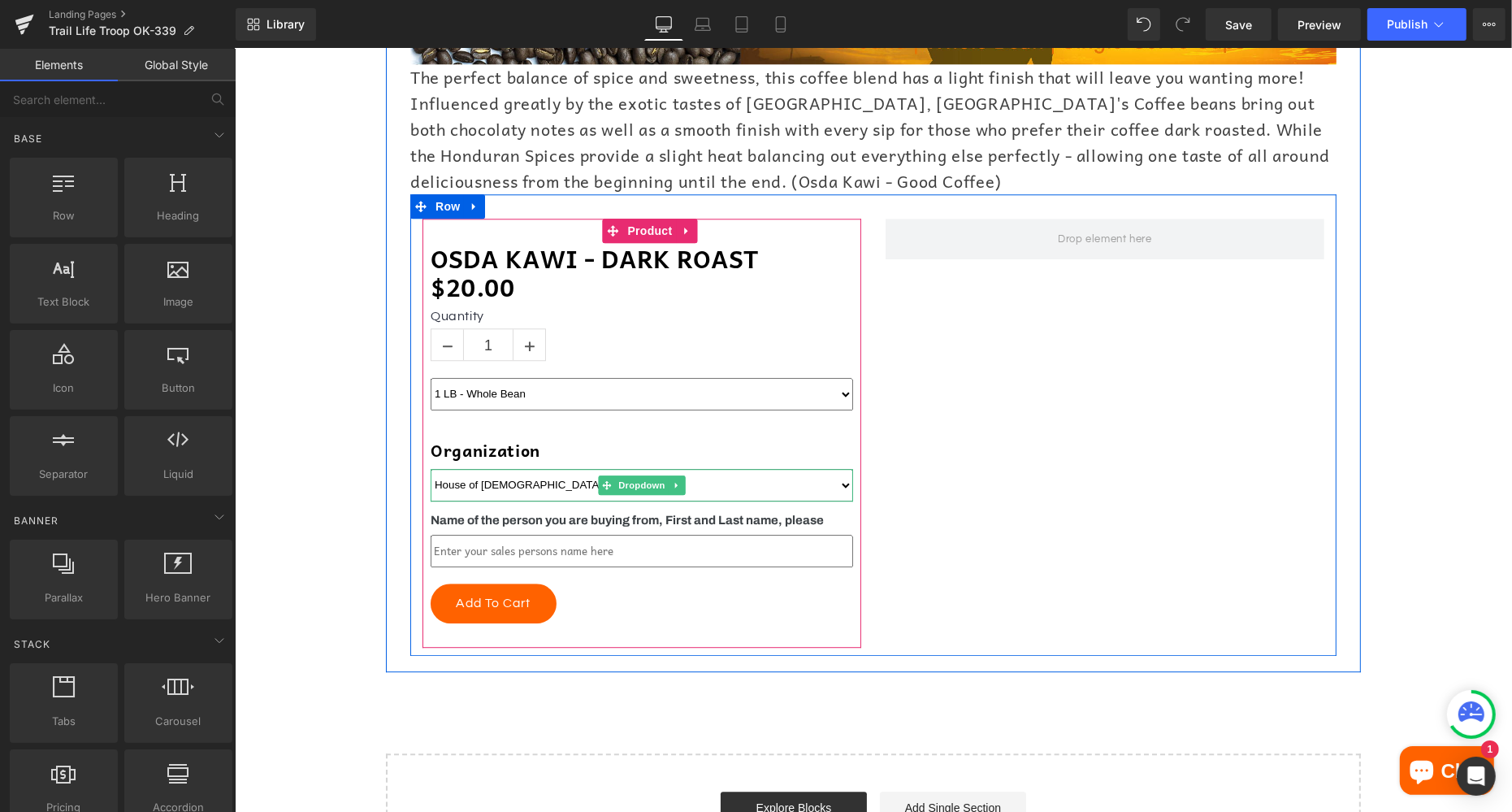
click at [472, 468] on select "House of [DEMOGRAPHIC_DATA]" at bounding box center [641, 483] width 422 height 33
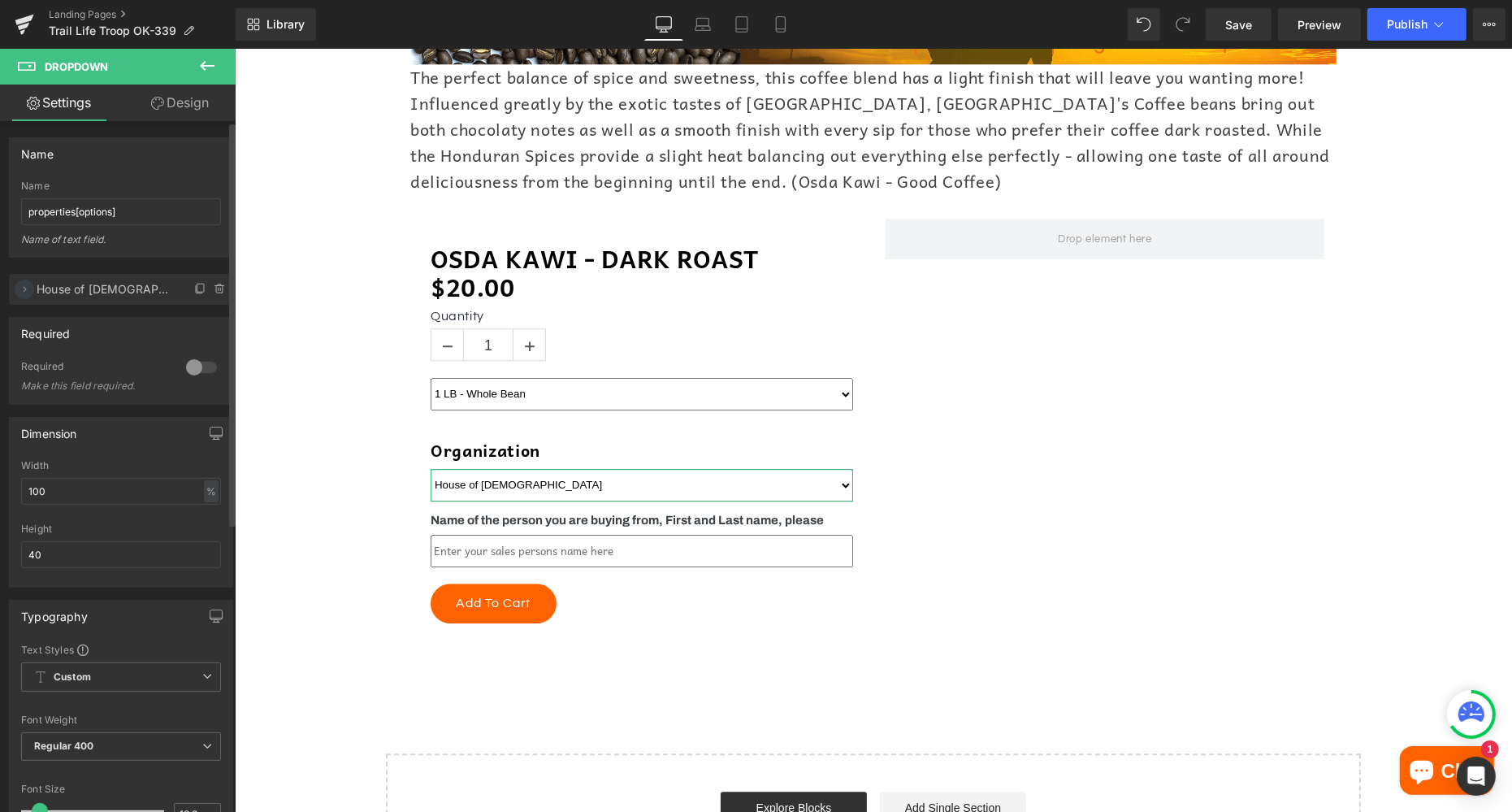
click at [30, 289] on icon at bounding box center [24, 289] width 13 height 13
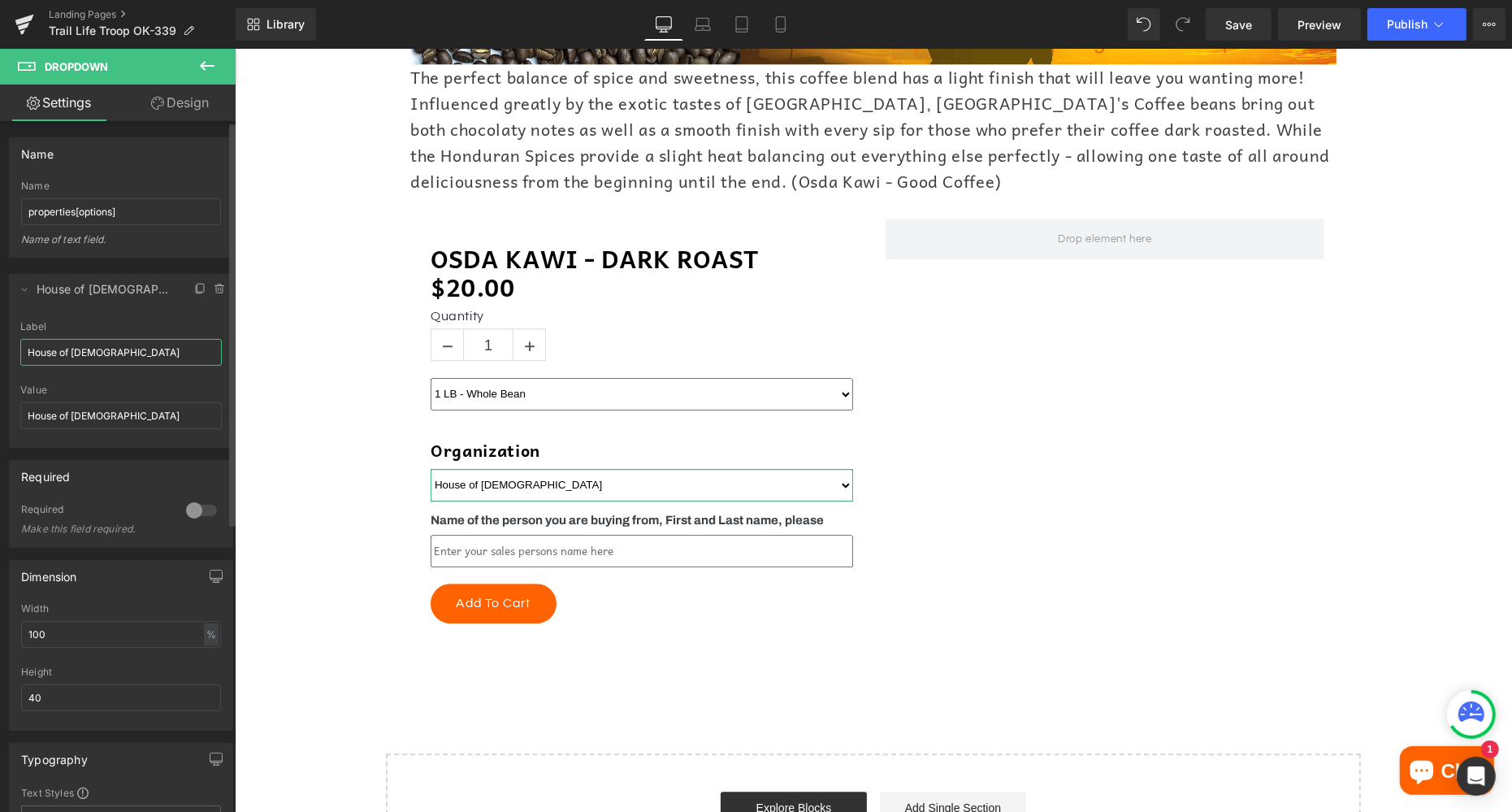
click at [76, 345] on input "House of [DEMOGRAPHIC_DATA]" at bounding box center [121, 352] width 201 height 27
paste input "Trail Life Troop OK-339"
type input "Trail Life Troop OK-339"
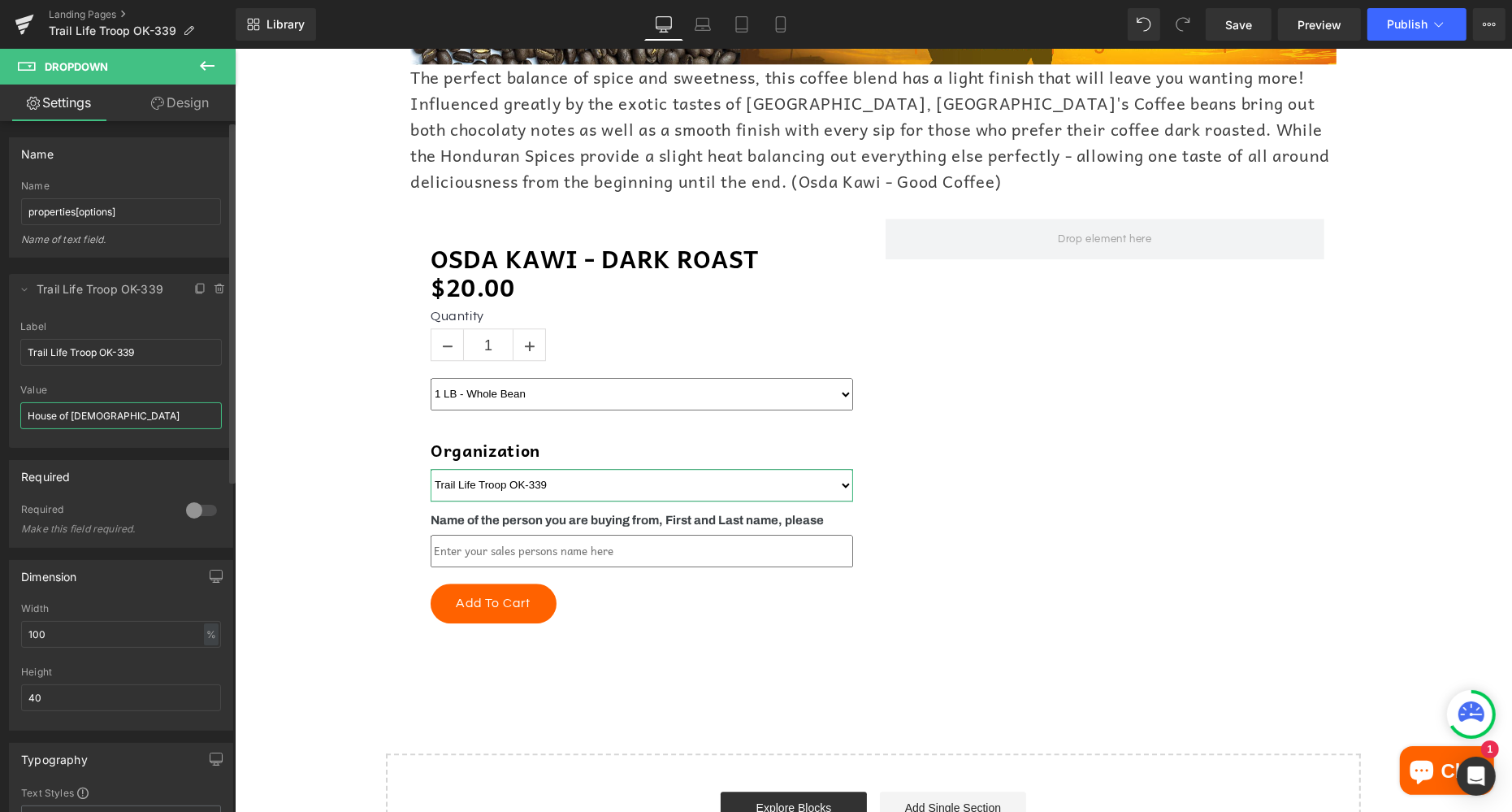
click at [67, 412] on input "House of [DEMOGRAPHIC_DATA]" at bounding box center [121, 415] width 201 height 27
paste input "Trail Life Troop OK-339"
type input "Trail Life Troop OK-339"
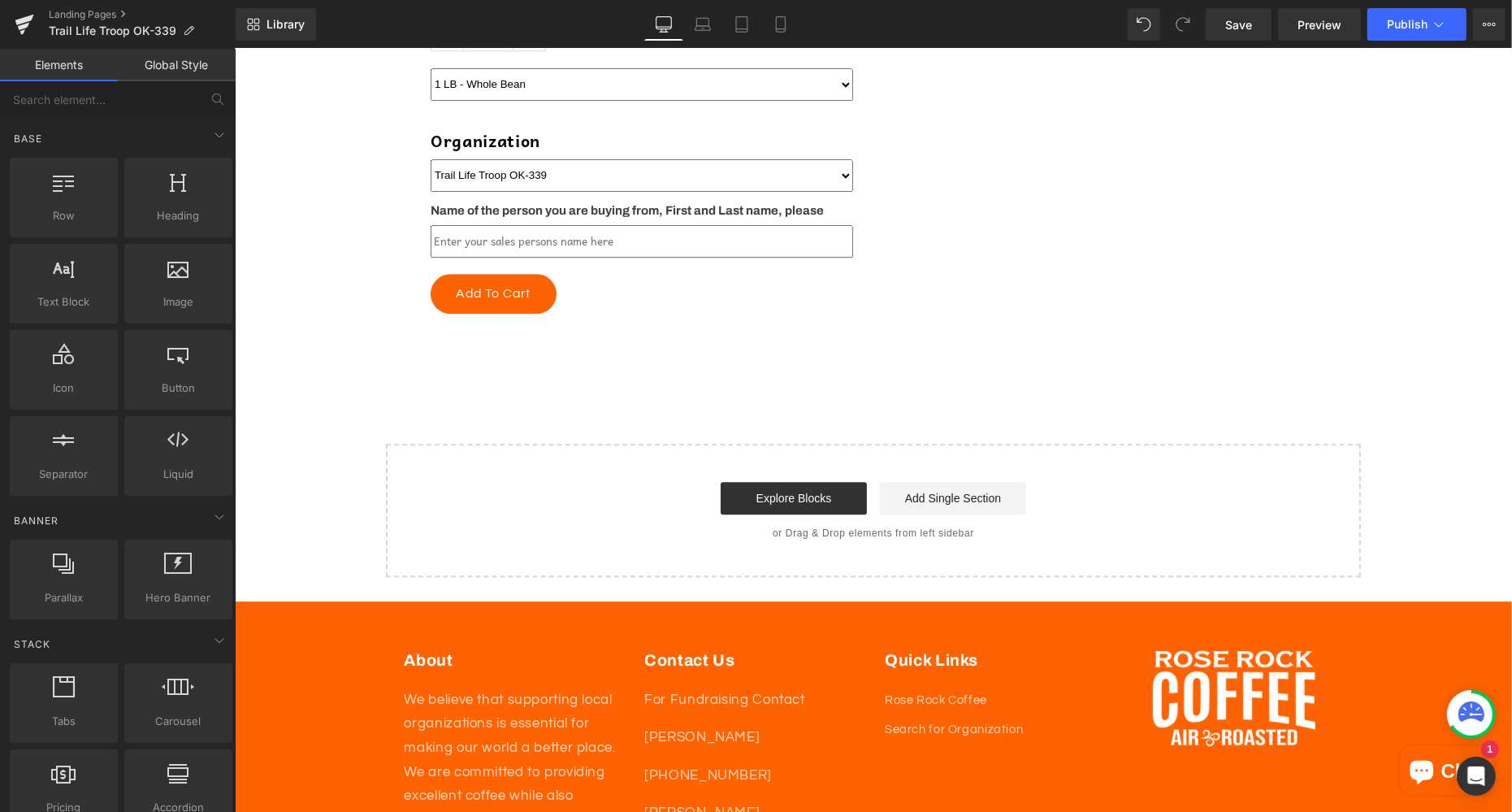
scroll to position [4460, 0]
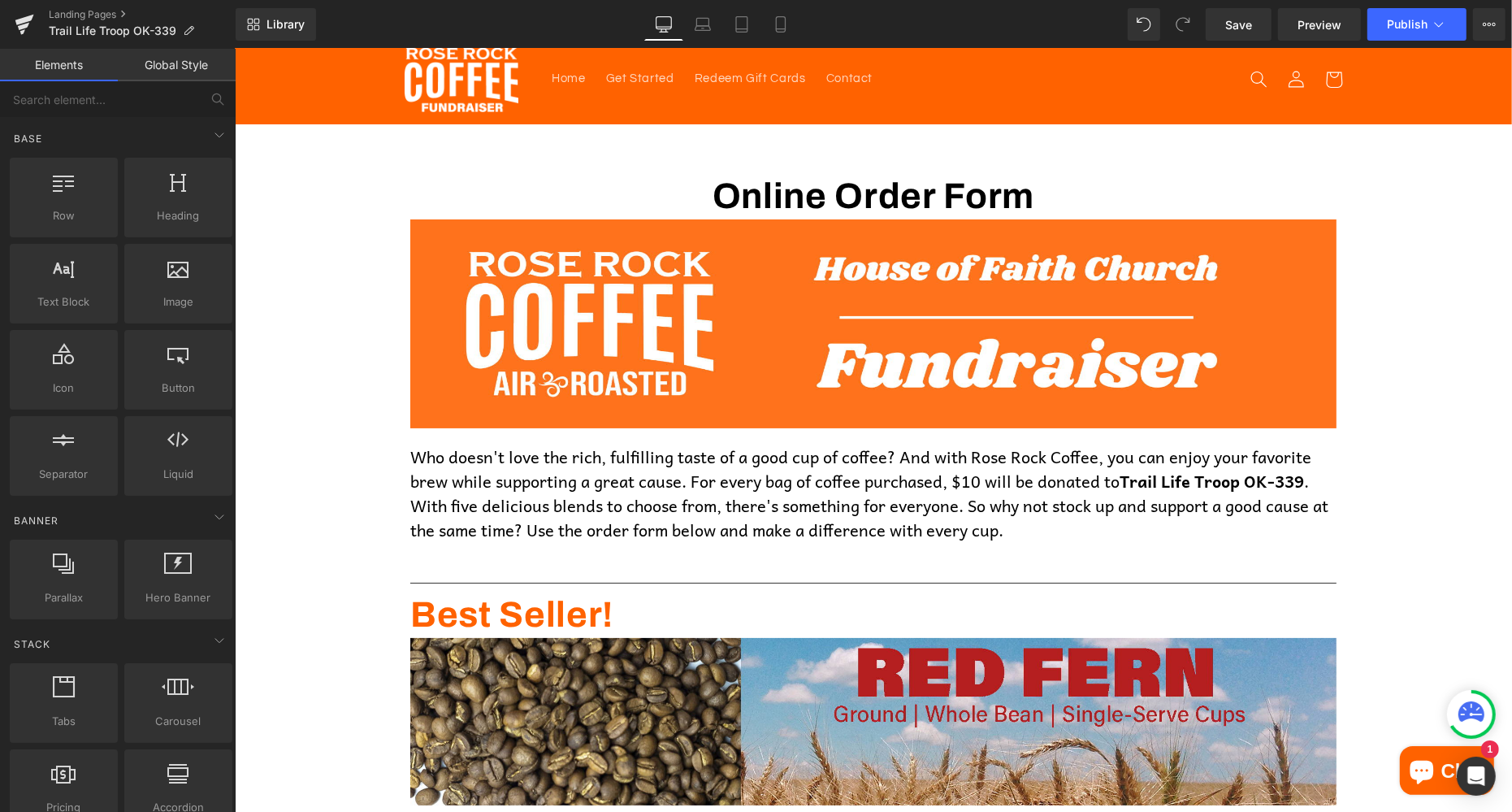
scroll to position [0, 0]
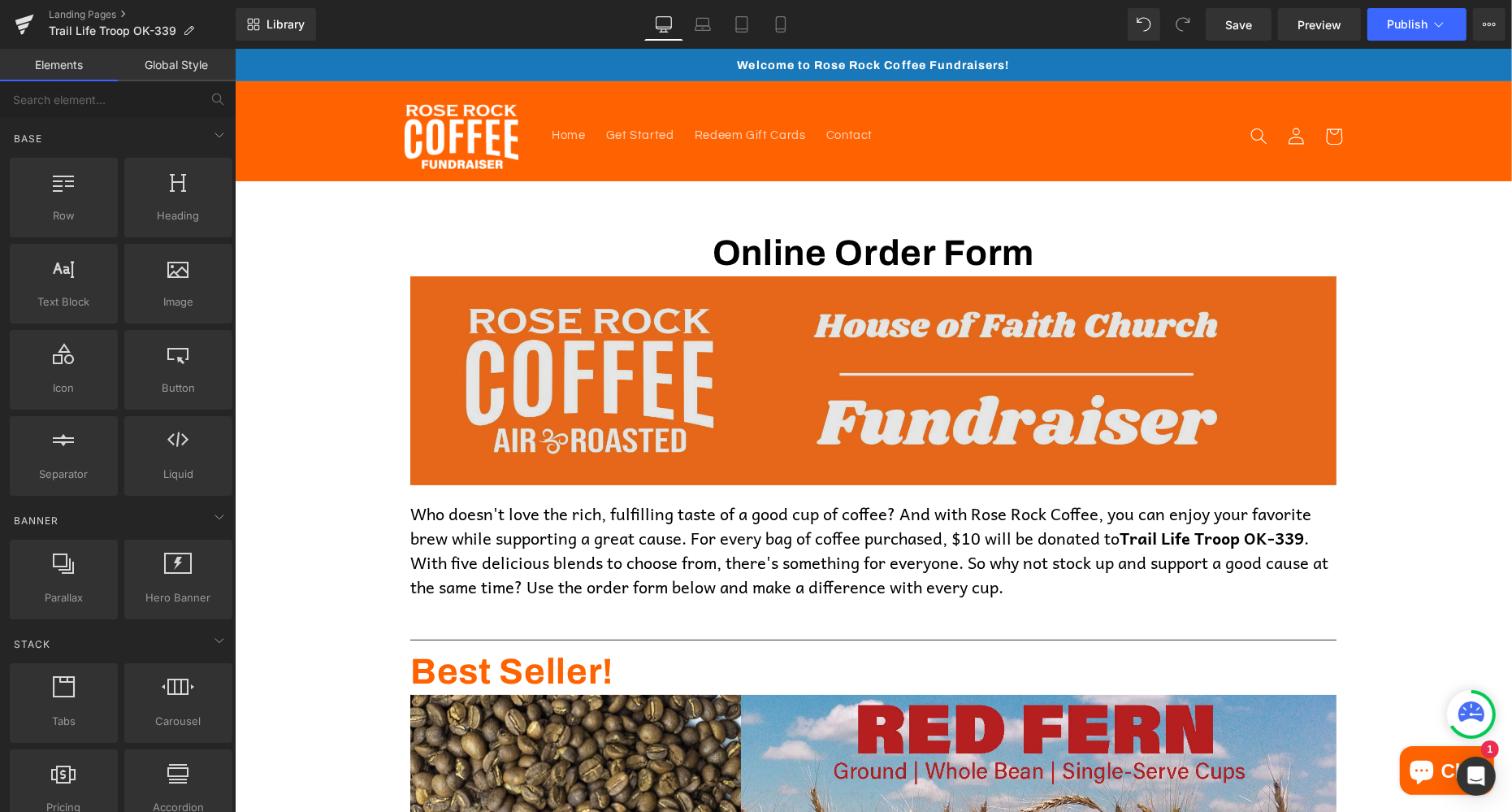
click at [612, 376] on img at bounding box center [872, 380] width 926 height 209
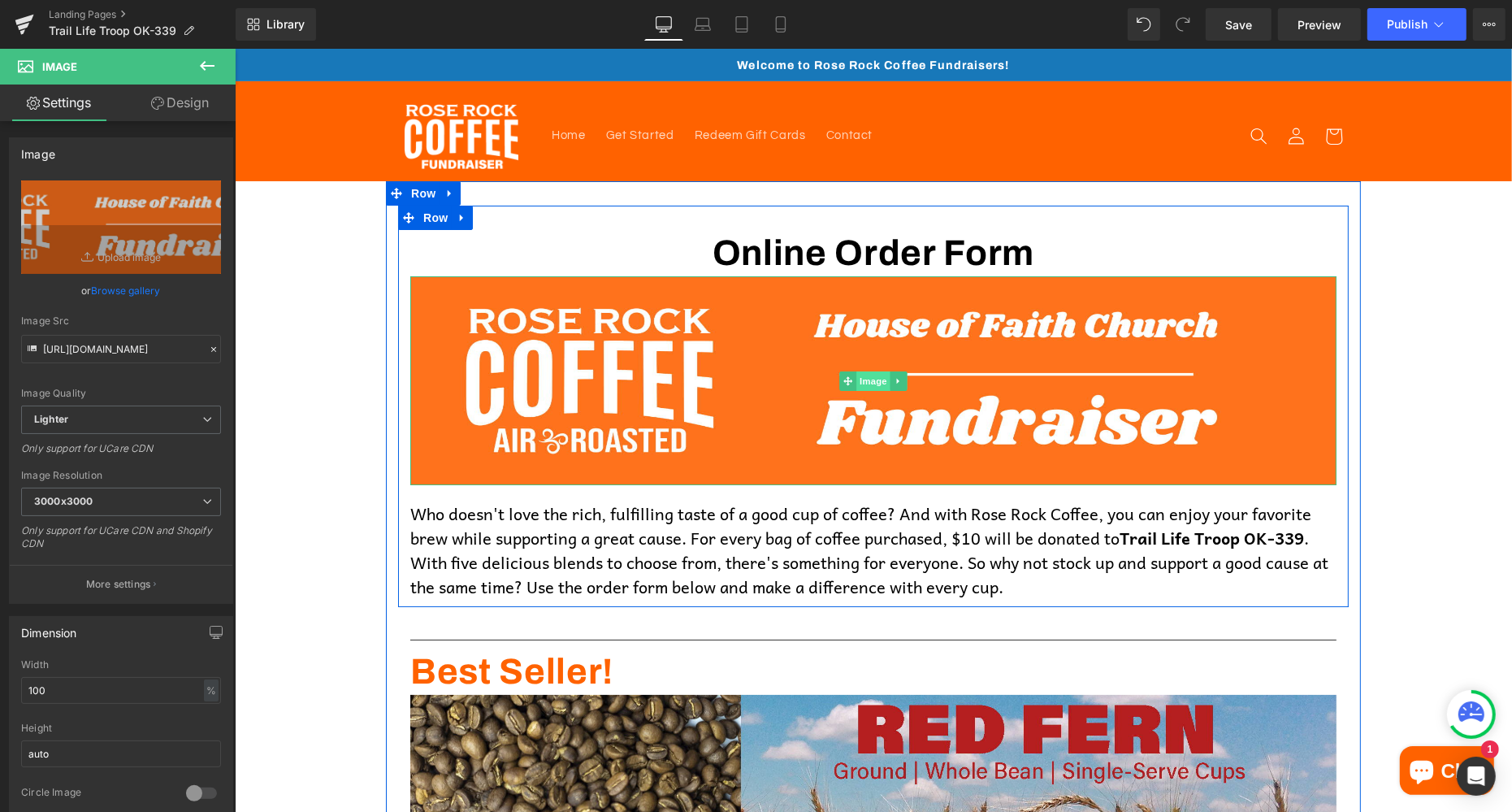
click at [865, 378] on span "Image" at bounding box center [872, 381] width 35 height 20
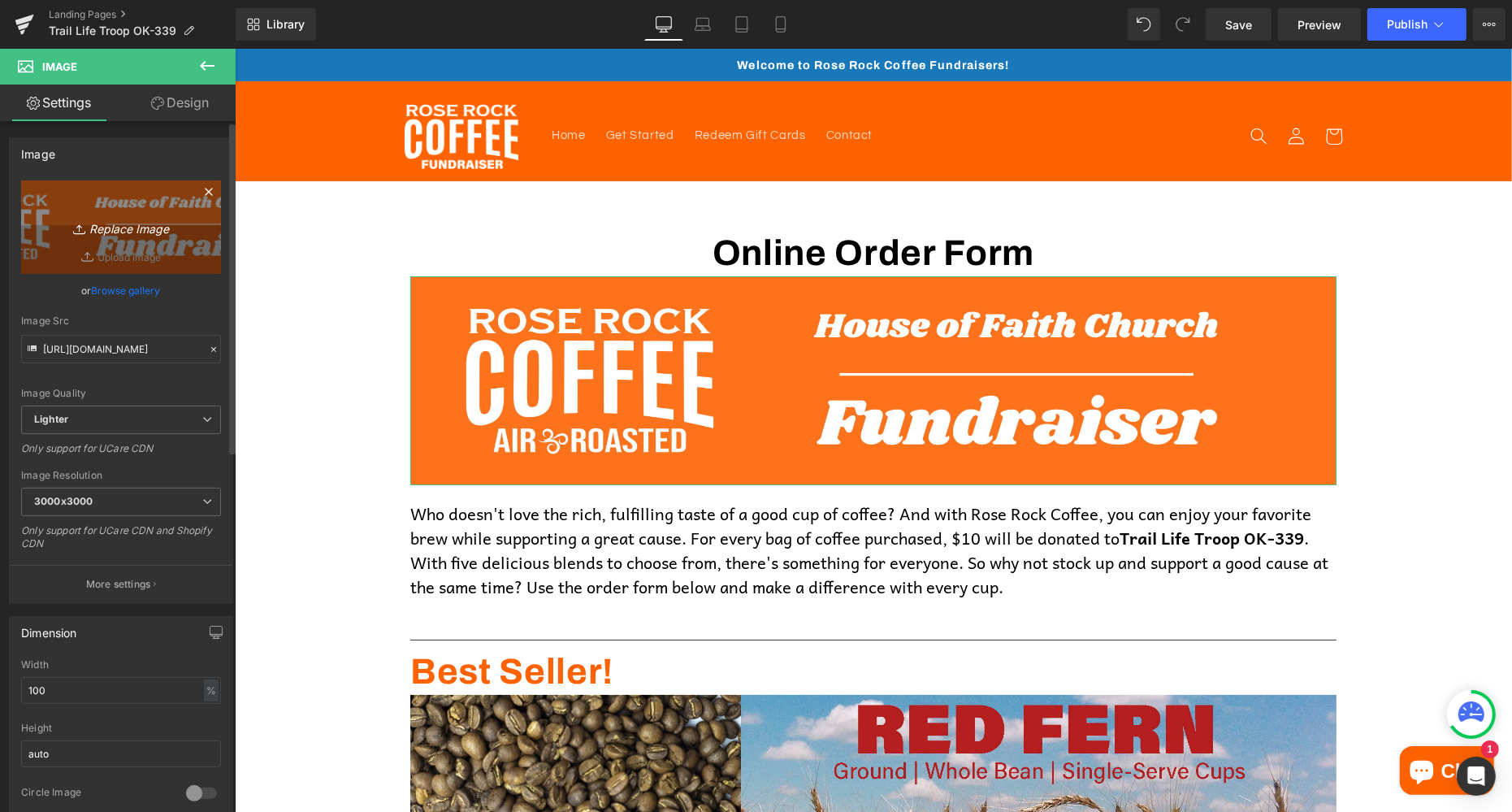
click at [134, 230] on icon "Replace Image" at bounding box center [121, 227] width 130 height 21
type input "C:\fakepath\Fundraiser Banner.png"
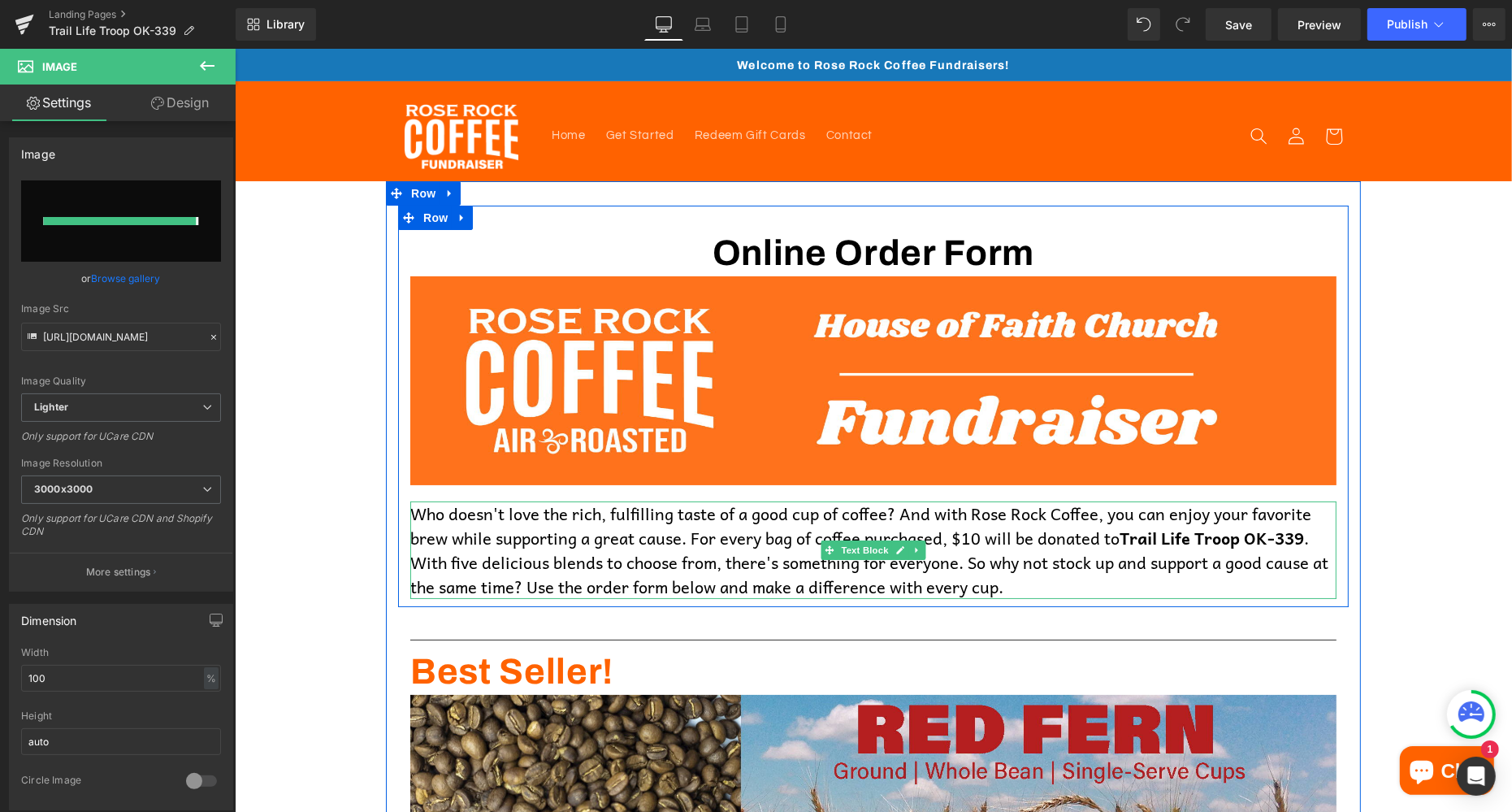
type input "[URL][DOMAIN_NAME]"
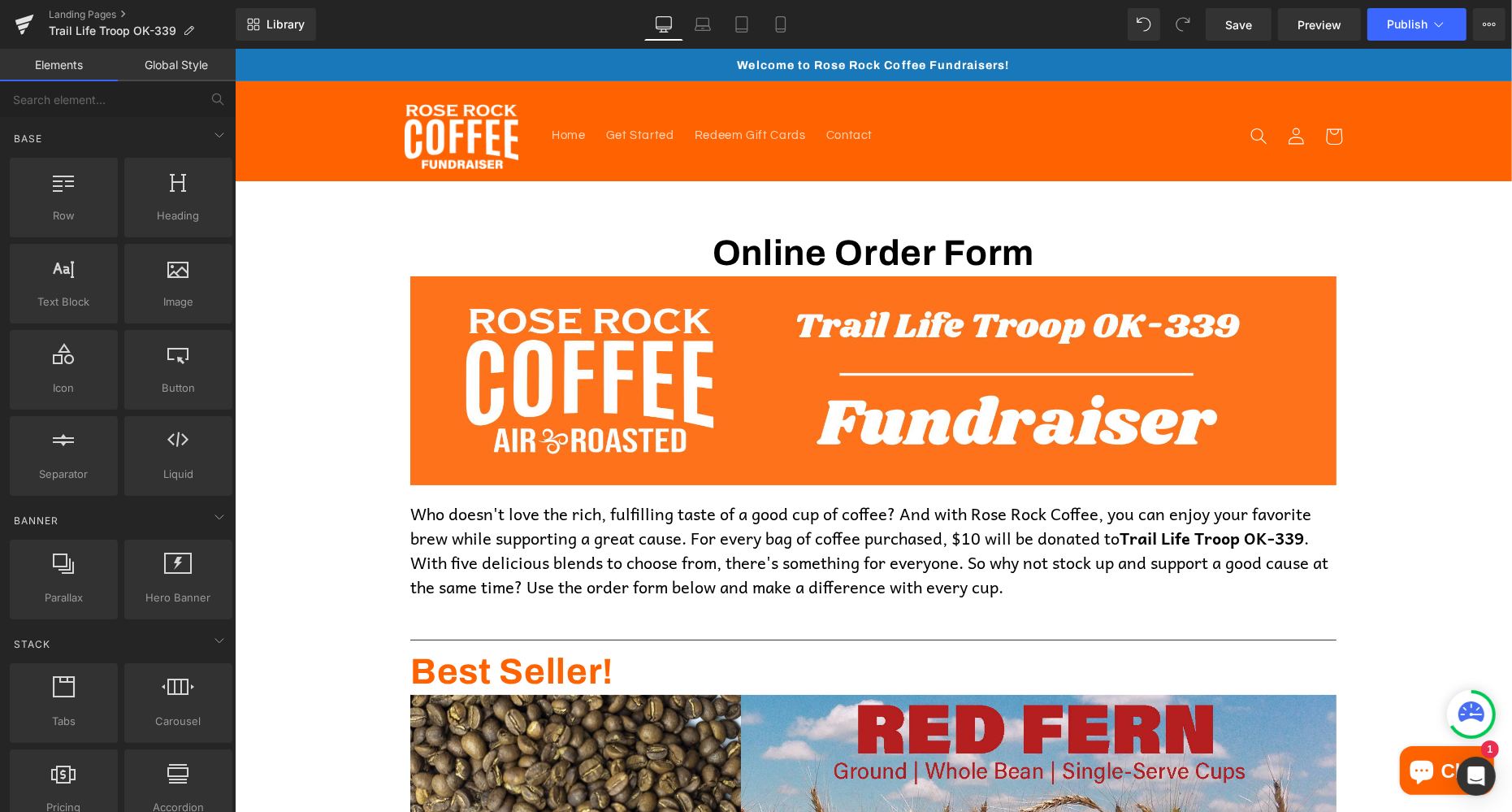
click at [1409, 32] on button "Publish" at bounding box center [1416, 24] width 100 height 33
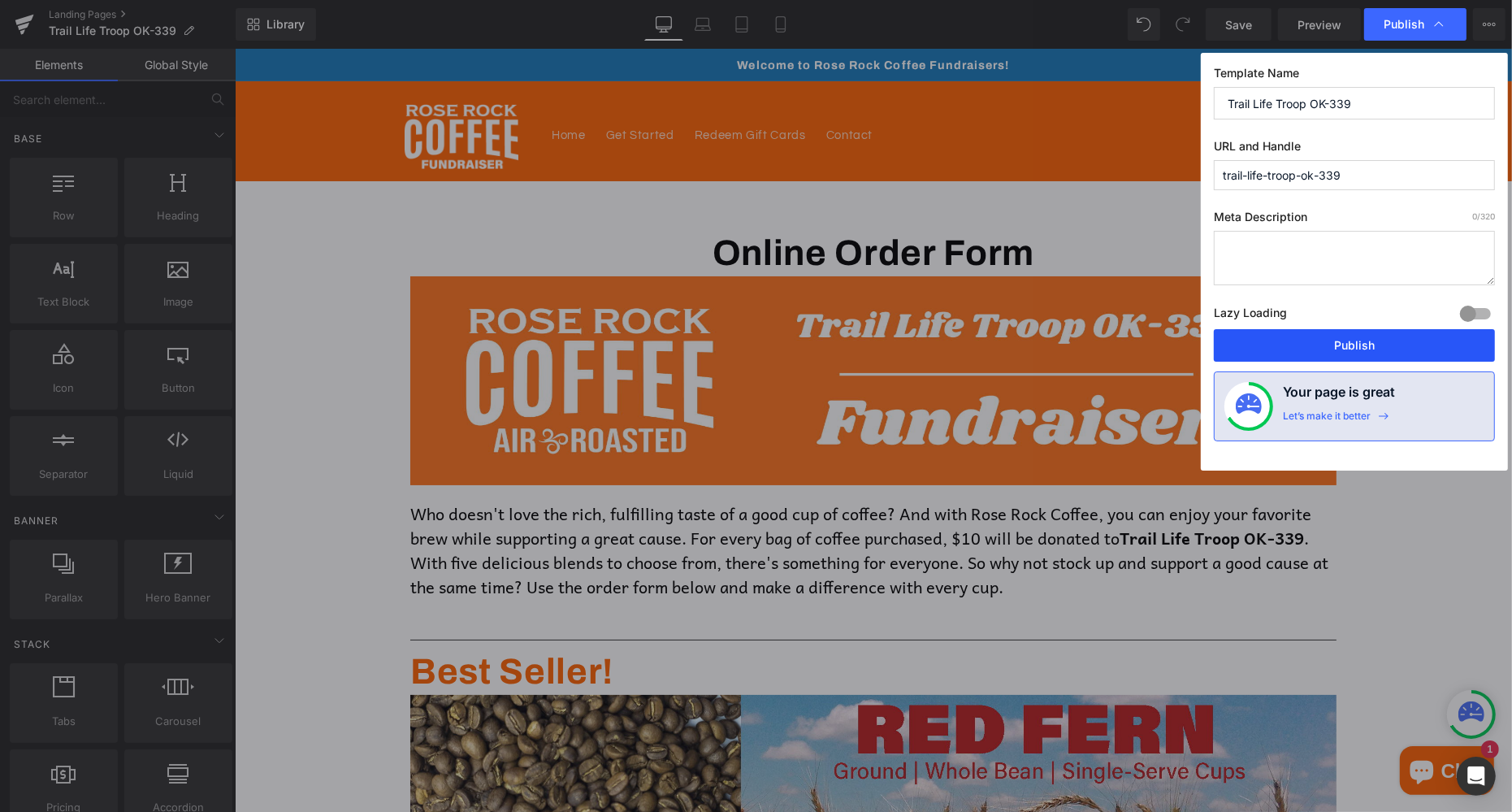
click at [1343, 341] on button "Publish" at bounding box center [1354, 345] width 281 height 33
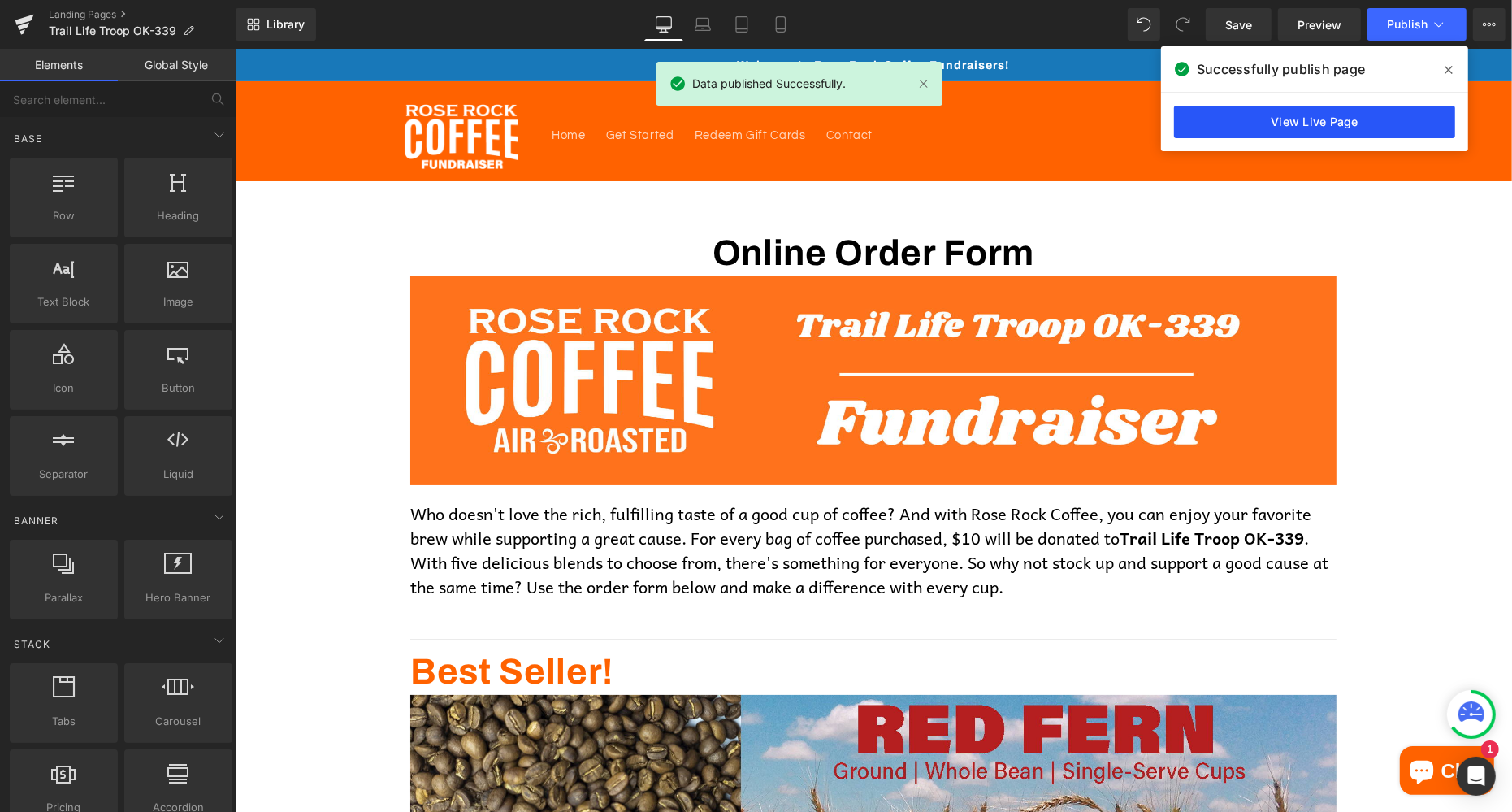
click at [1312, 124] on link "View Live Page" at bounding box center [1314, 121] width 281 height 33
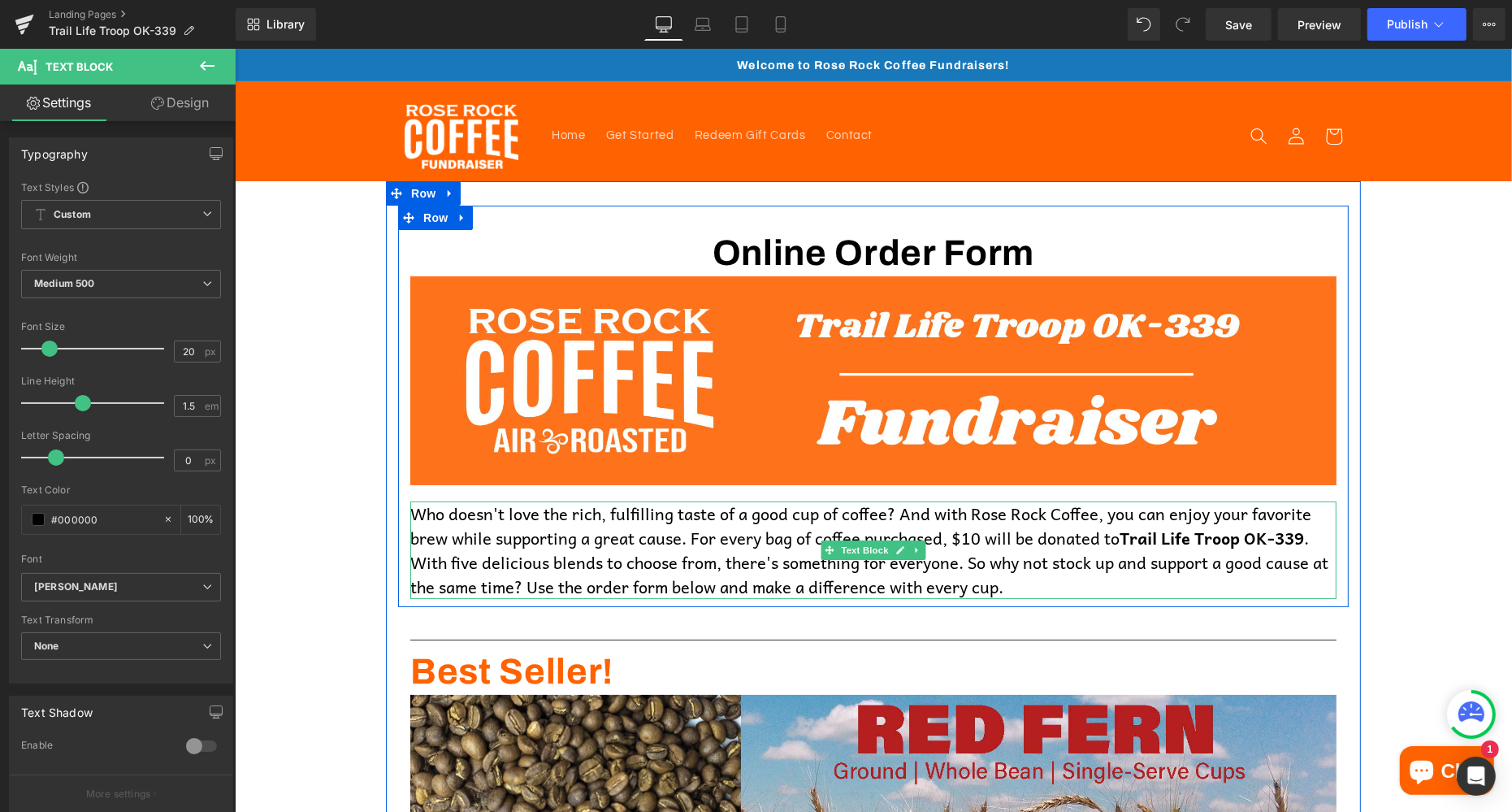
drag, startPoint x: 1127, startPoint y: 538, endPoint x: 1309, endPoint y: 540, distance: 182.0
click at [1303, 540] on b "Trail Life Troop OK-339" at bounding box center [1210, 537] width 184 height 26
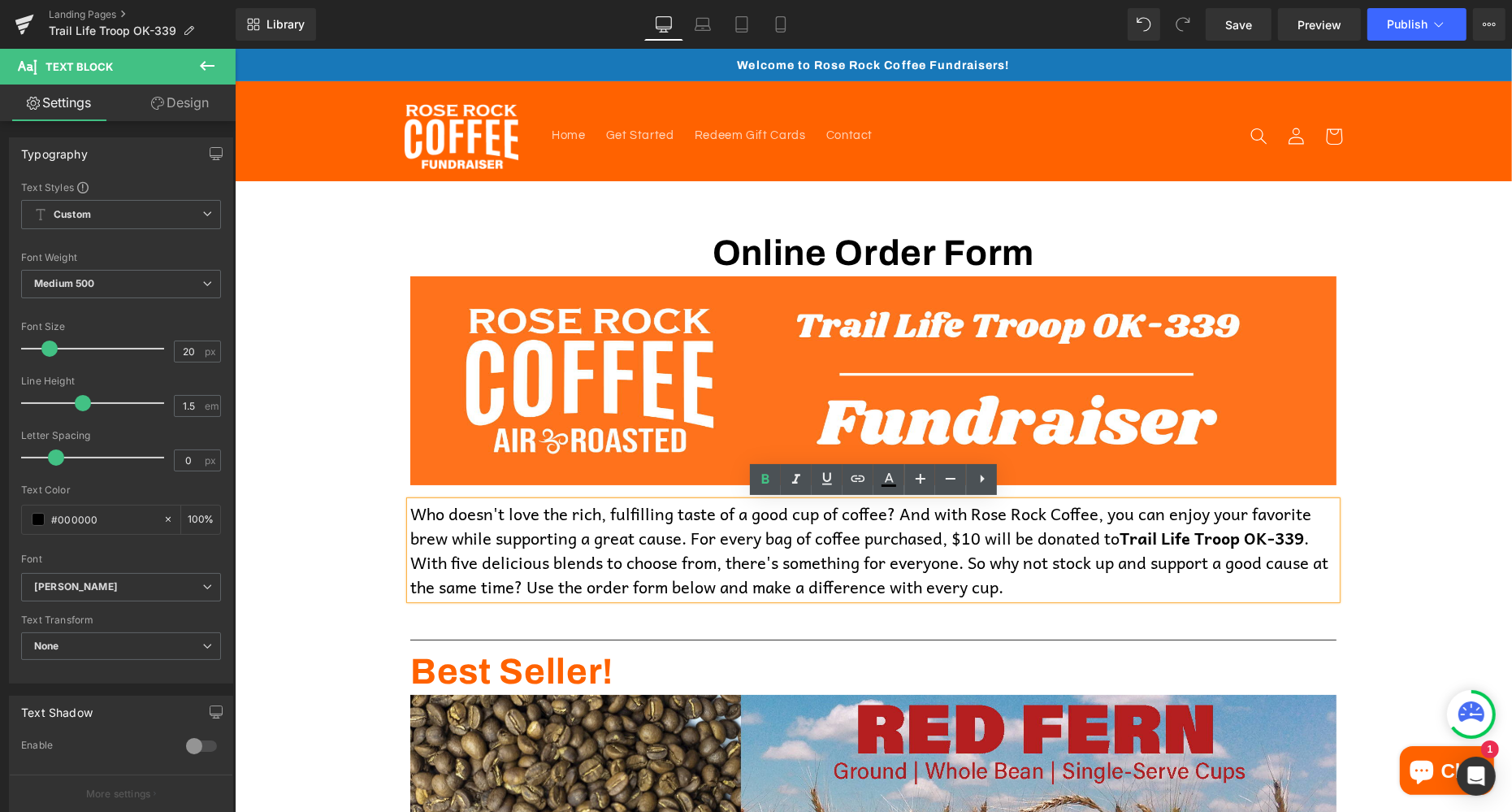
copy b "Trail Life Troop OK-339"
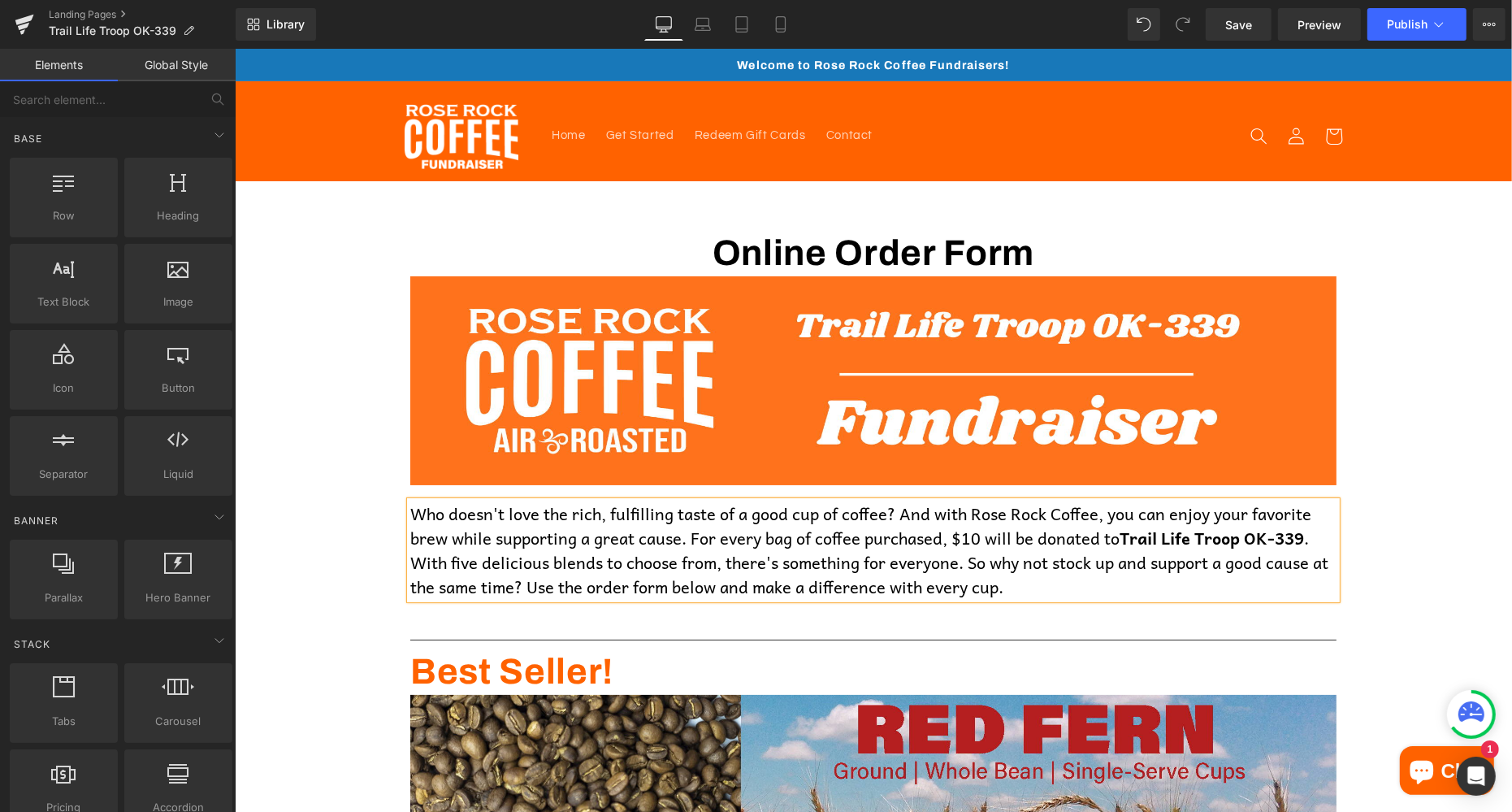
click at [104, 16] on link "Landing Pages" at bounding box center [141, 14] width 186 height 13
